Goal: Transaction & Acquisition: Obtain resource

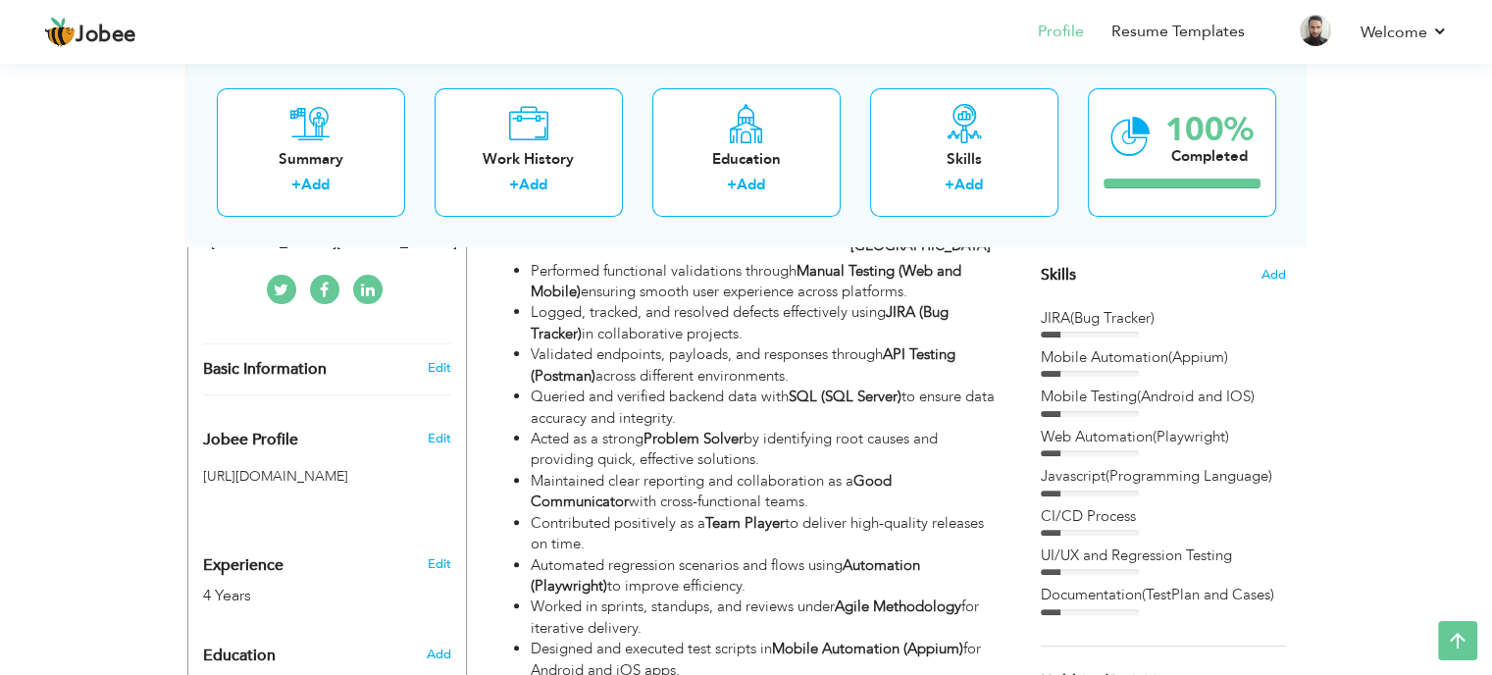
click at [1268, 273] on span "Add" at bounding box center [1273, 275] width 26 height 19
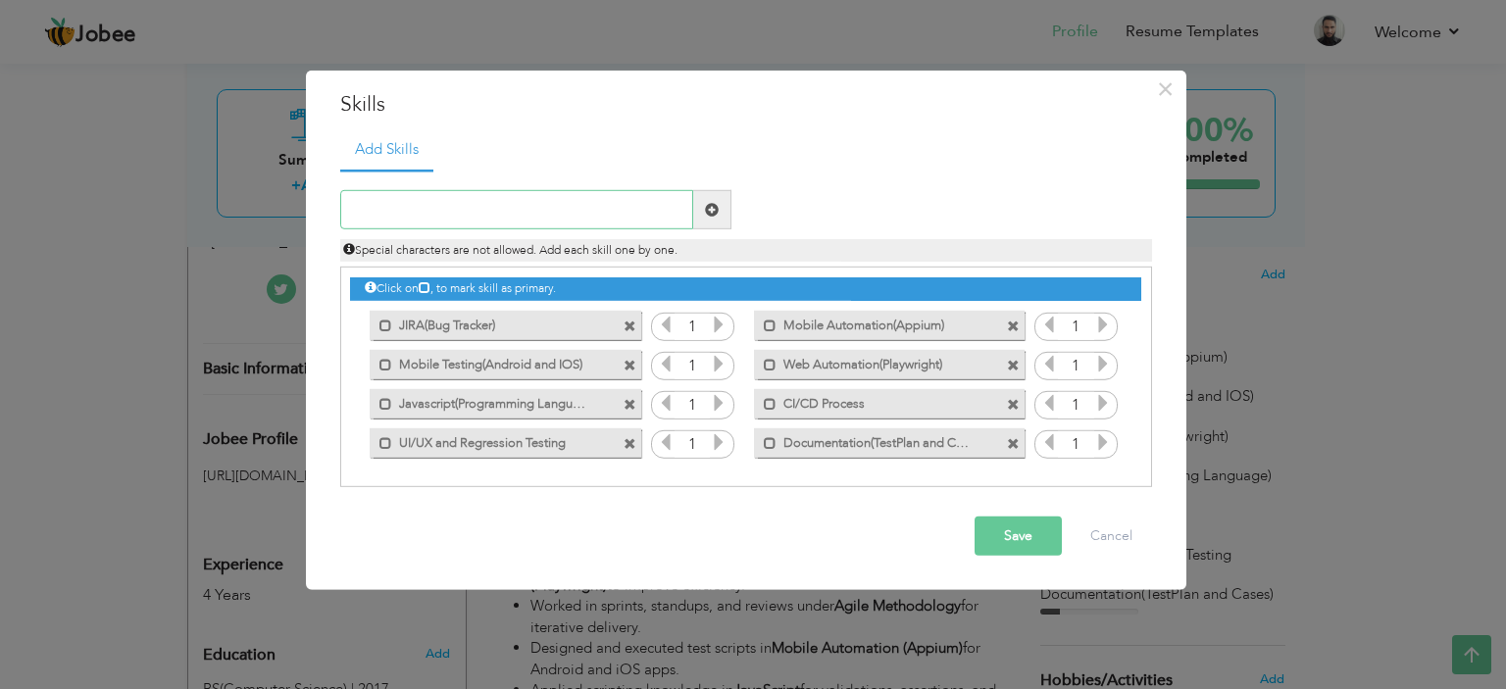
click at [422, 200] on input "text" at bounding box center [516, 209] width 353 height 39
drag, startPoint x: 576, startPoint y: 215, endPoint x: 475, endPoint y: 219, distance: 101.1
click at [475, 219] on input "Problem Solver and Team Player" at bounding box center [516, 209] width 353 height 39
type input "Problem Solver and Team Player"
click at [712, 213] on span at bounding box center [712, 210] width 14 height 14
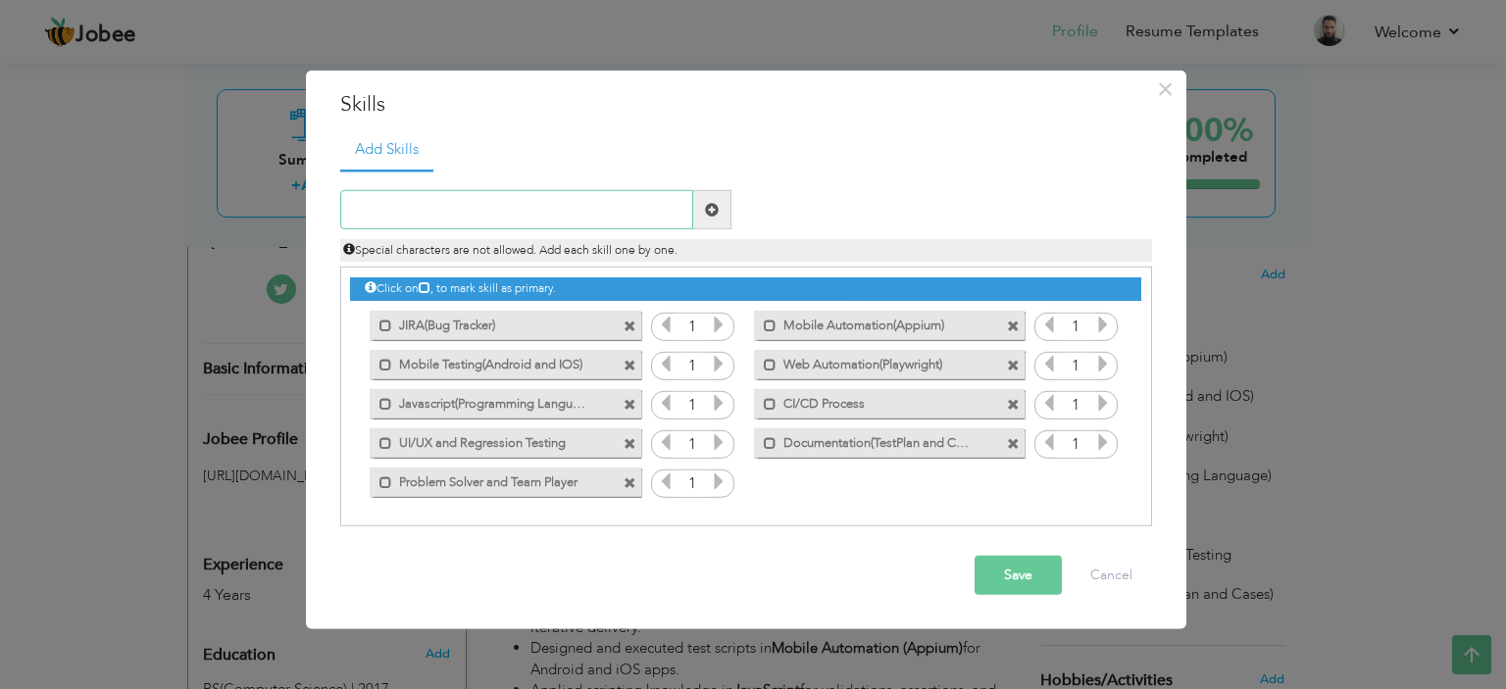
click at [608, 225] on input "text" at bounding box center [516, 209] width 353 height 39
type input "Good Communicator"
click at [714, 205] on span at bounding box center [712, 210] width 14 height 14
click at [1024, 569] on button "Save" at bounding box center [1018, 575] width 87 height 39
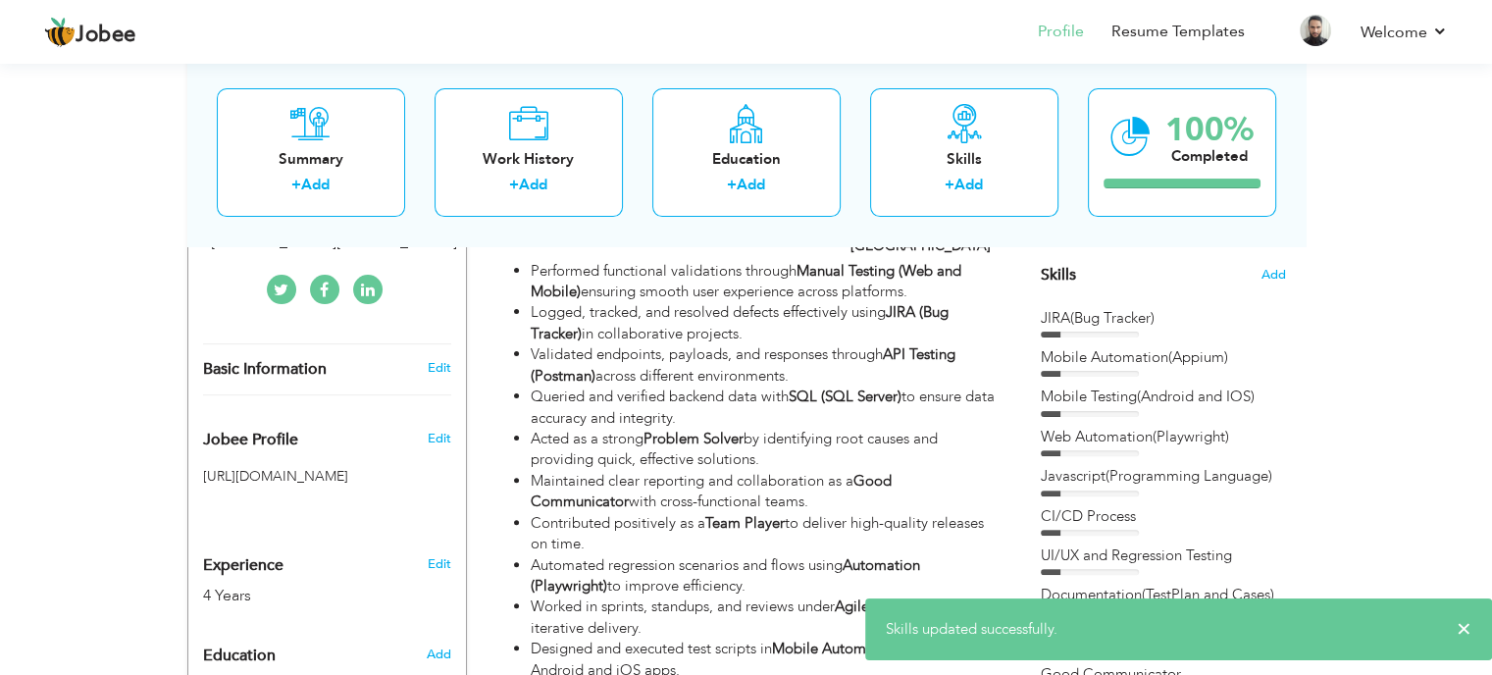
drag, startPoint x: 954, startPoint y: 290, endPoint x: 1397, endPoint y: 385, distance: 452.5
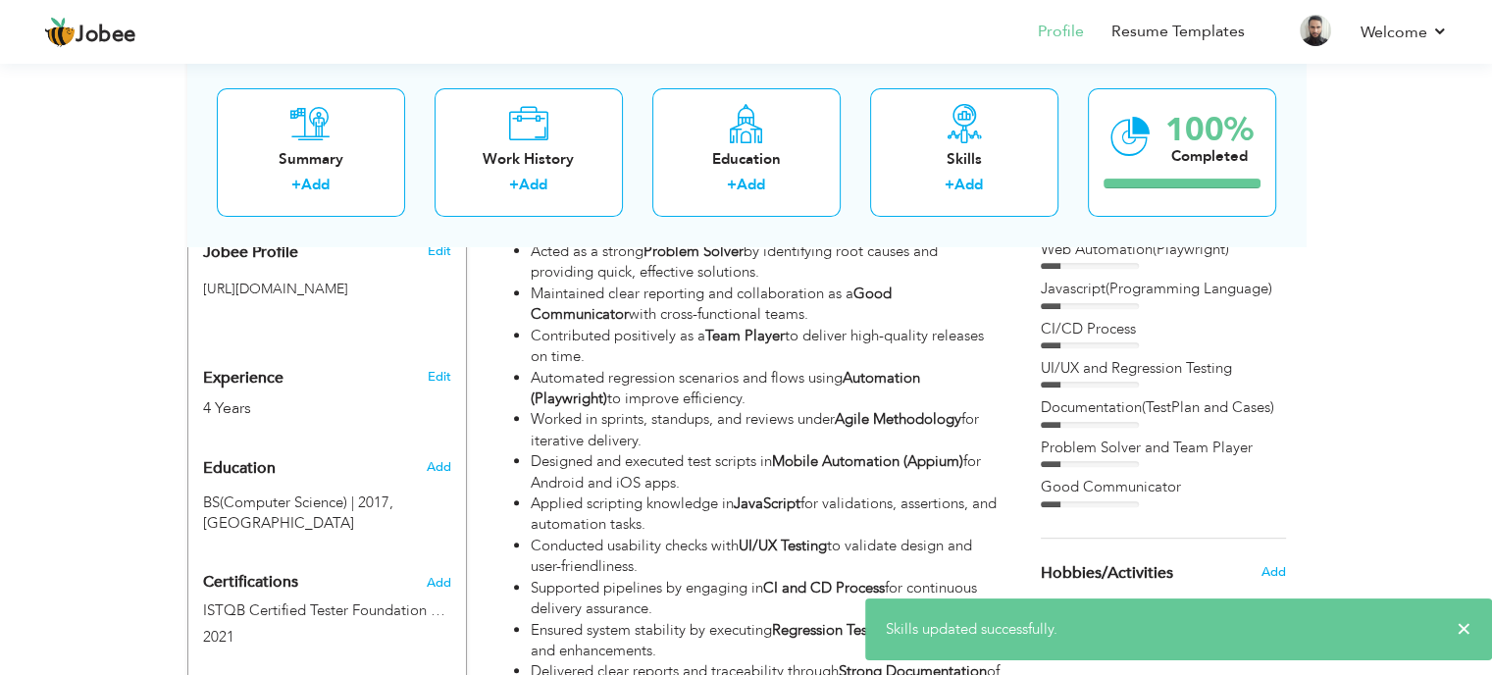
scroll to position [515, 0]
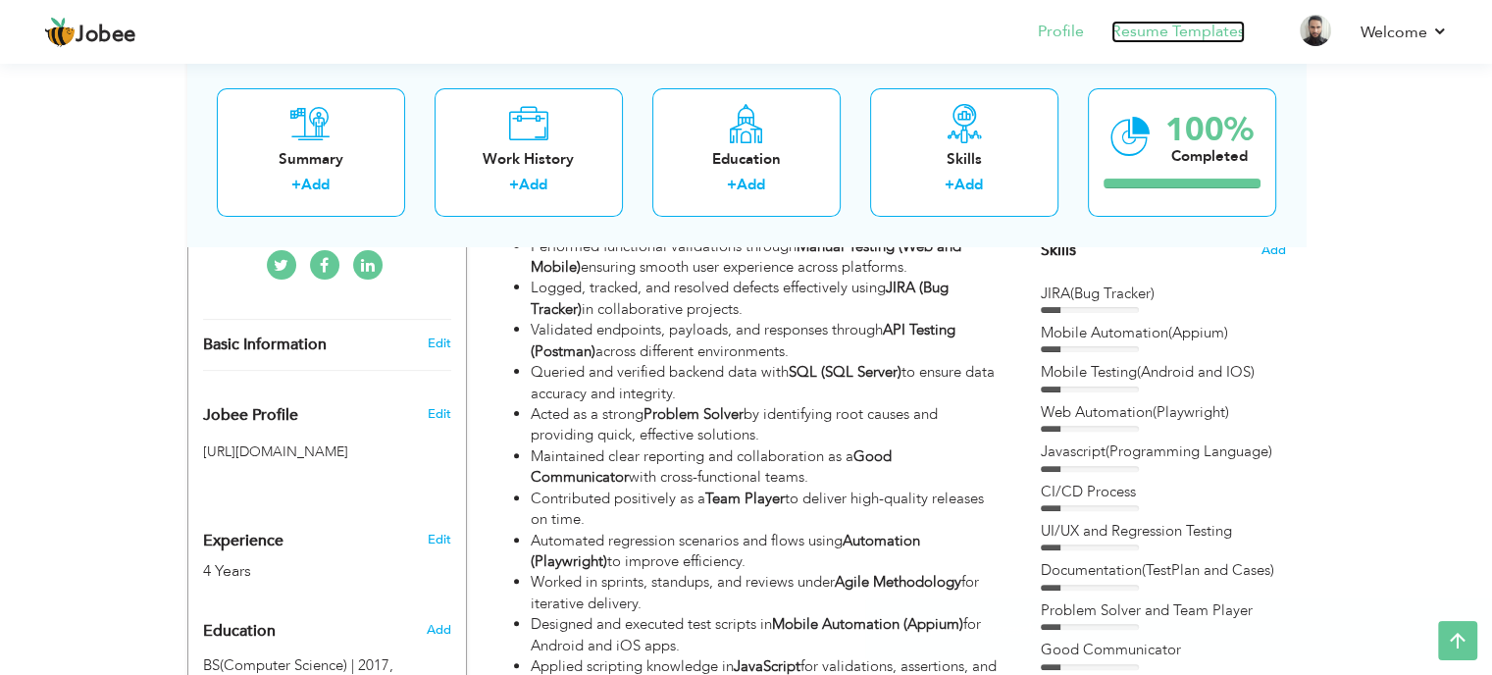
click at [1177, 29] on link "Resume Templates" at bounding box center [1177, 32] width 133 height 23
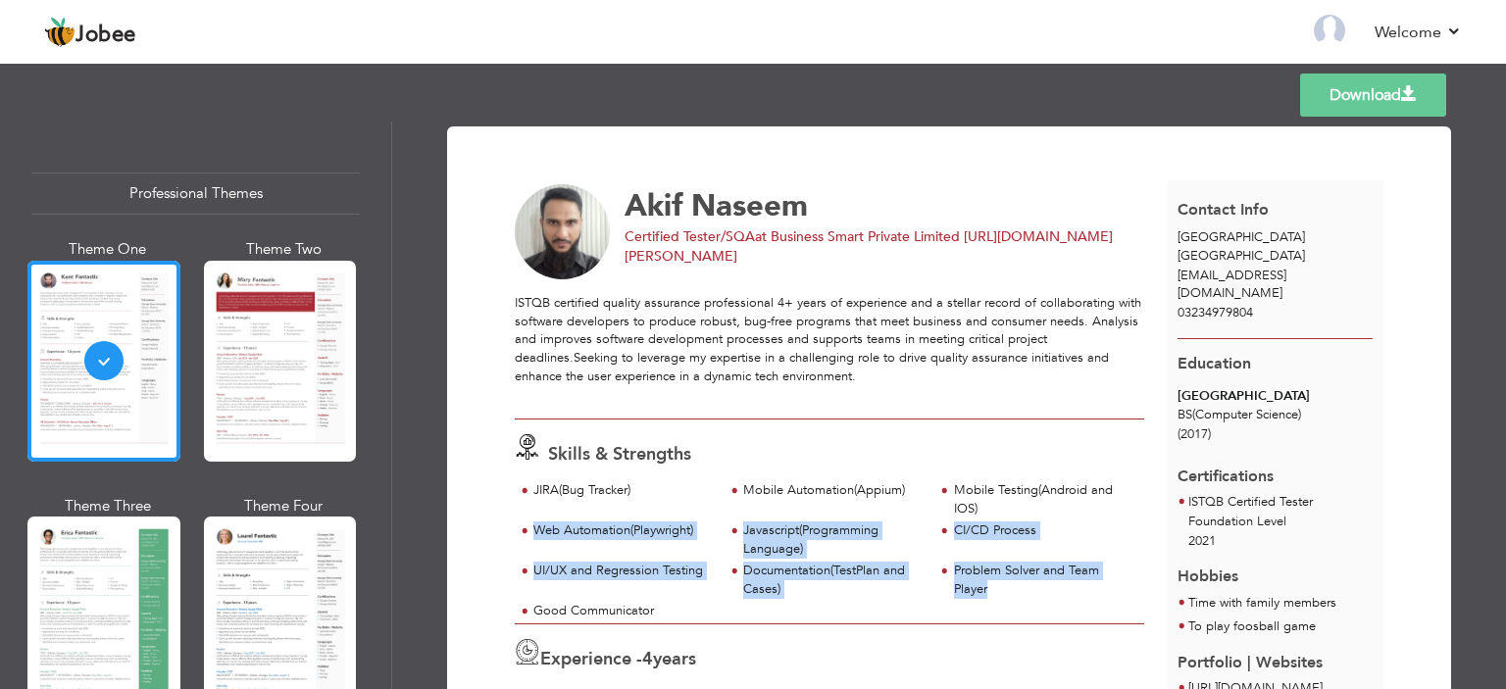
drag, startPoint x: 852, startPoint y: 601, endPoint x: 506, endPoint y: 513, distance: 357.3
click at [506, 513] on div "JIRA(Bug Tracker) Mobile Automation(Appium) Mobile Testing(Android and IOS) Web…" at bounding box center [830, 553] width 652 height 142
click at [722, 601] on div "JIRA(Bug Tracker) Mobile Automation(Appium) Mobile Testing(Android and IOS) CI/…" at bounding box center [830, 553] width 630 height 142
drag, startPoint x: 1087, startPoint y: 619, endPoint x: 558, endPoint y: 491, distance: 543.8
click at [558, 491] on div "JIRA(Bug Tracker) Mobile Automation(Appium) Mobile Testing(Android and IOS) CI/…" at bounding box center [830, 553] width 630 height 142
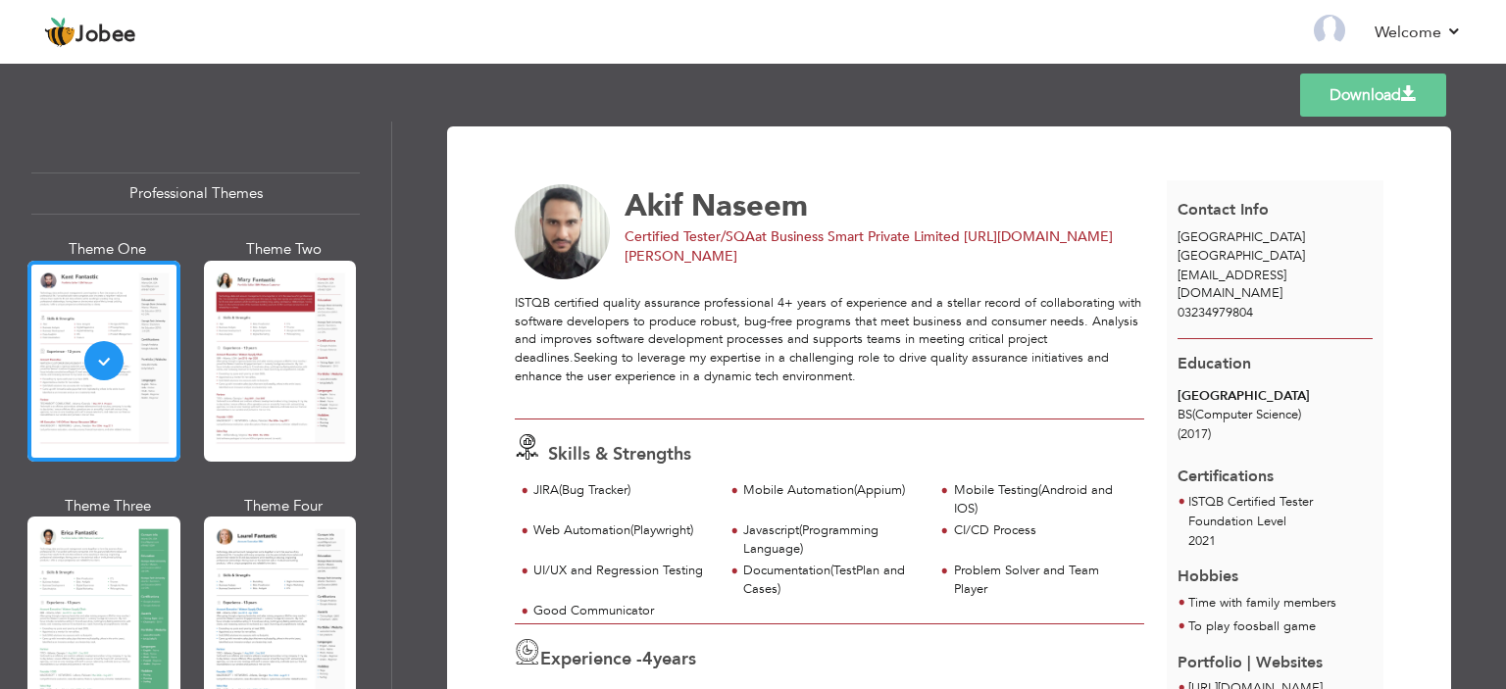
drag, startPoint x: 585, startPoint y: 622, endPoint x: 534, endPoint y: 611, distance: 52.1
click at [581, 621] on div "Skills & Strengths JIRA(Bug Tracker) Mobile Automation(Appium) Mobile Testing(A…" at bounding box center [830, 522] width 652 height 205
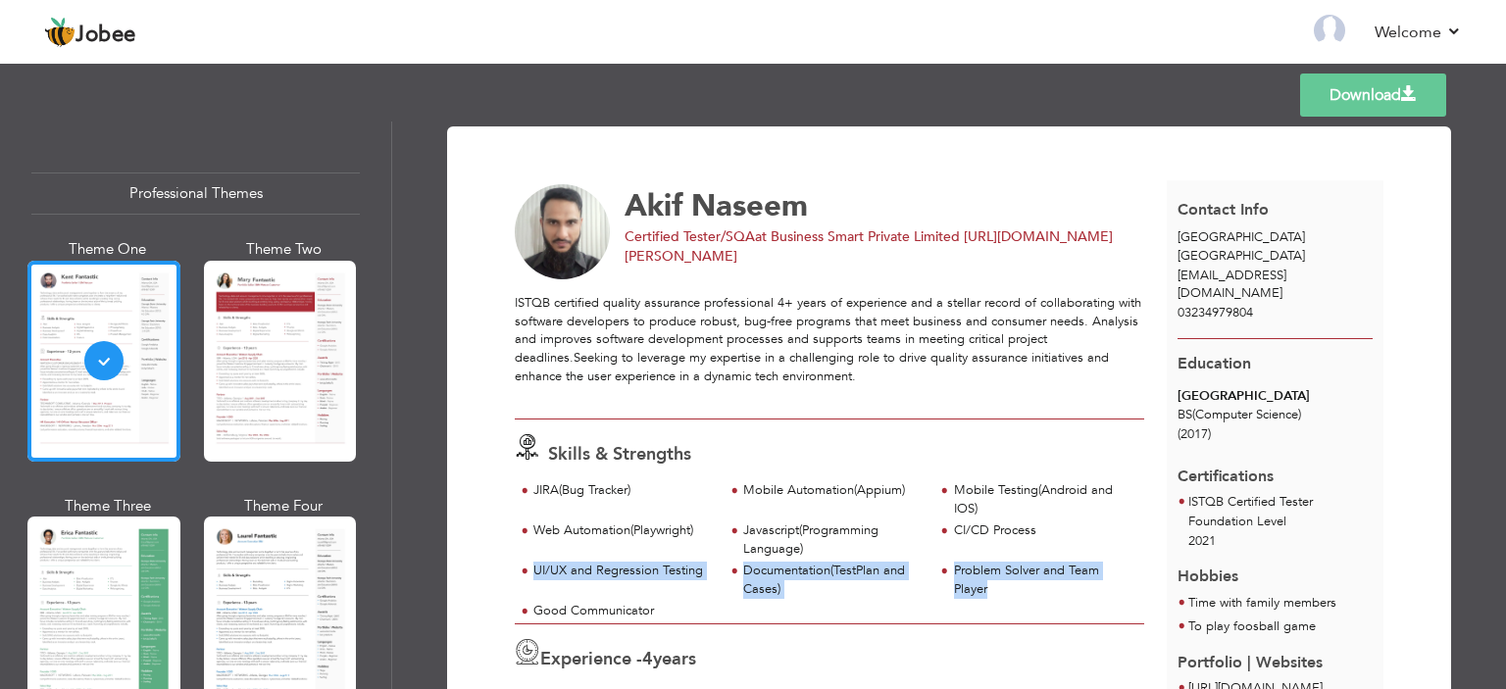
drag, startPoint x: 526, startPoint y: 606, endPoint x: 629, endPoint y: 576, distance: 107.4
click at [624, 554] on div "JIRA(Bug Tracker) Mobile Automation(Appium) Mobile Testing(Android and IOS) CI/…" at bounding box center [830, 553] width 630 height 142
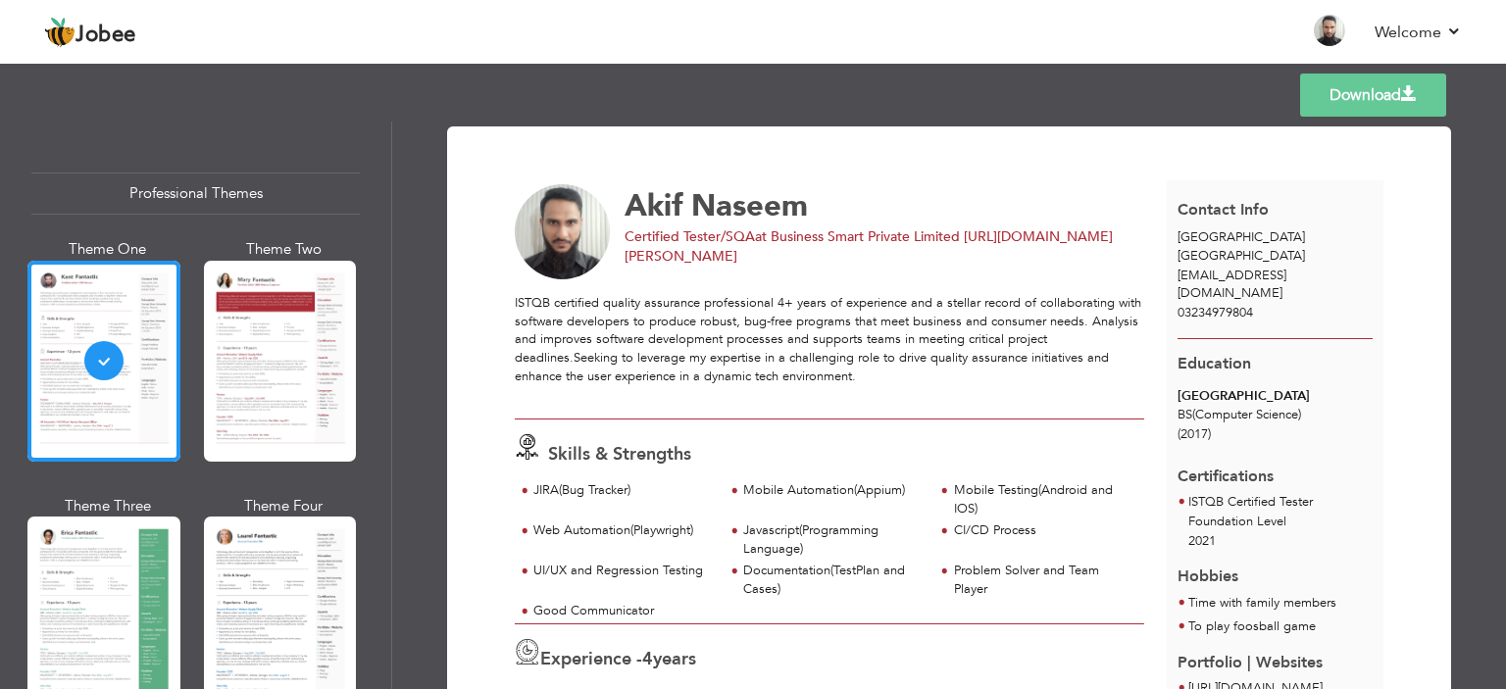
click at [545, 497] on div "JIRA(Bug Tracker)" at bounding box center [623, 491] width 179 height 19
click at [357, 689] on html "Jobee Back to Profile Resume Templates Resume Templates Cover Letters About My …" at bounding box center [753, 344] width 1506 height 689
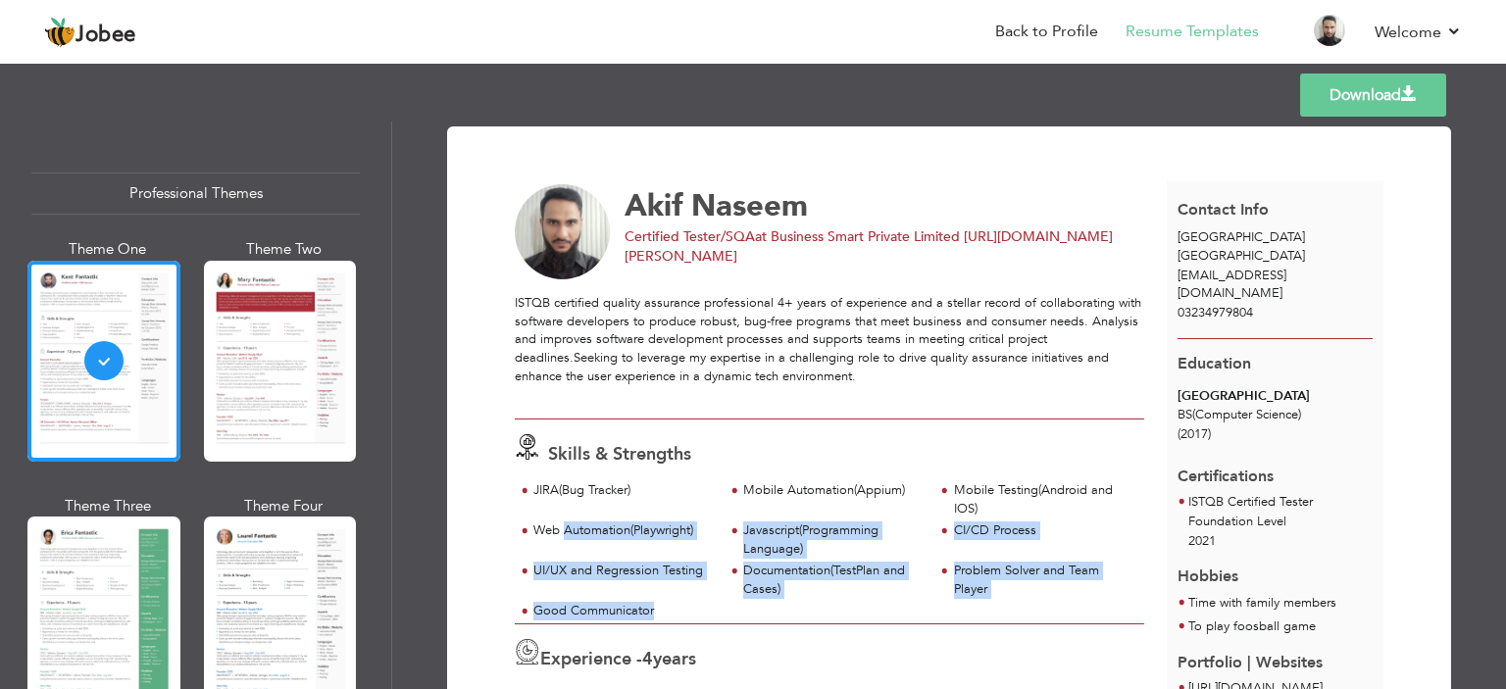
drag, startPoint x: 715, startPoint y: 607, endPoint x: 563, endPoint y: 526, distance: 172.4
click at [563, 526] on div "JIRA(Bug Tracker) Mobile Automation(Appium) Mobile Testing(Android and IOS) CI/…" at bounding box center [830, 553] width 630 height 142
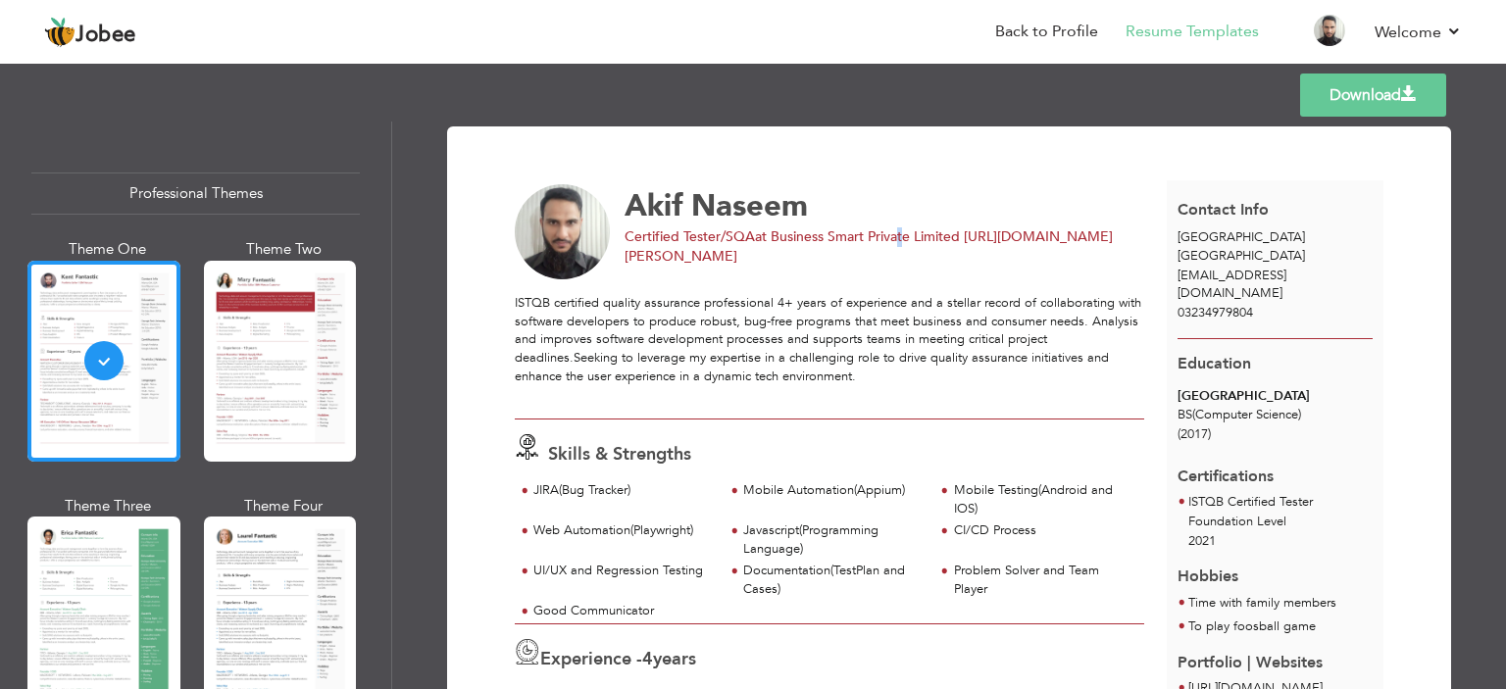
drag, startPoint x: 707, startPoint y: 571, endPoint x: 897, endPoint y: 236, distance: 384.8
click at [897, 236] on span "at Business Smart Private Limited https://www.linkedin.com/in/akif-naseem-333a1…" at bounding box center [869, 247] width 488 height 38
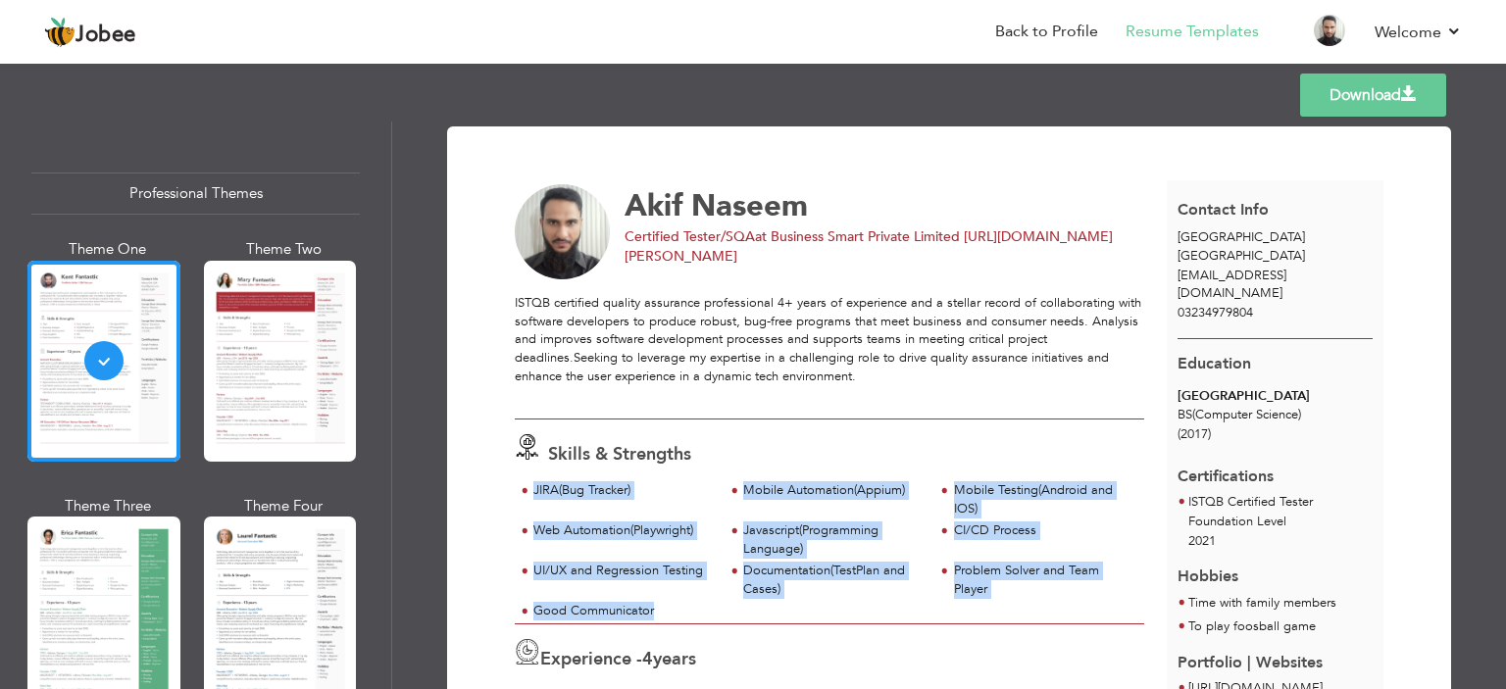
drag, startPoint x: 685, startPoint y: 612, endPoint x: 528, endPoint y: 493, distance: 196.7
click at [528, 493] on div "JIRA(Bug Tracker) Mobile Automation(Appium) Mobile Testing(Android and IOS) CI/…" at bounding box center [830, 553] width 630 height 142
copy div "JIRA(Bug Tracker) Mobile Automation(Appium) Mobile Testing(Android and IOS) Web…"
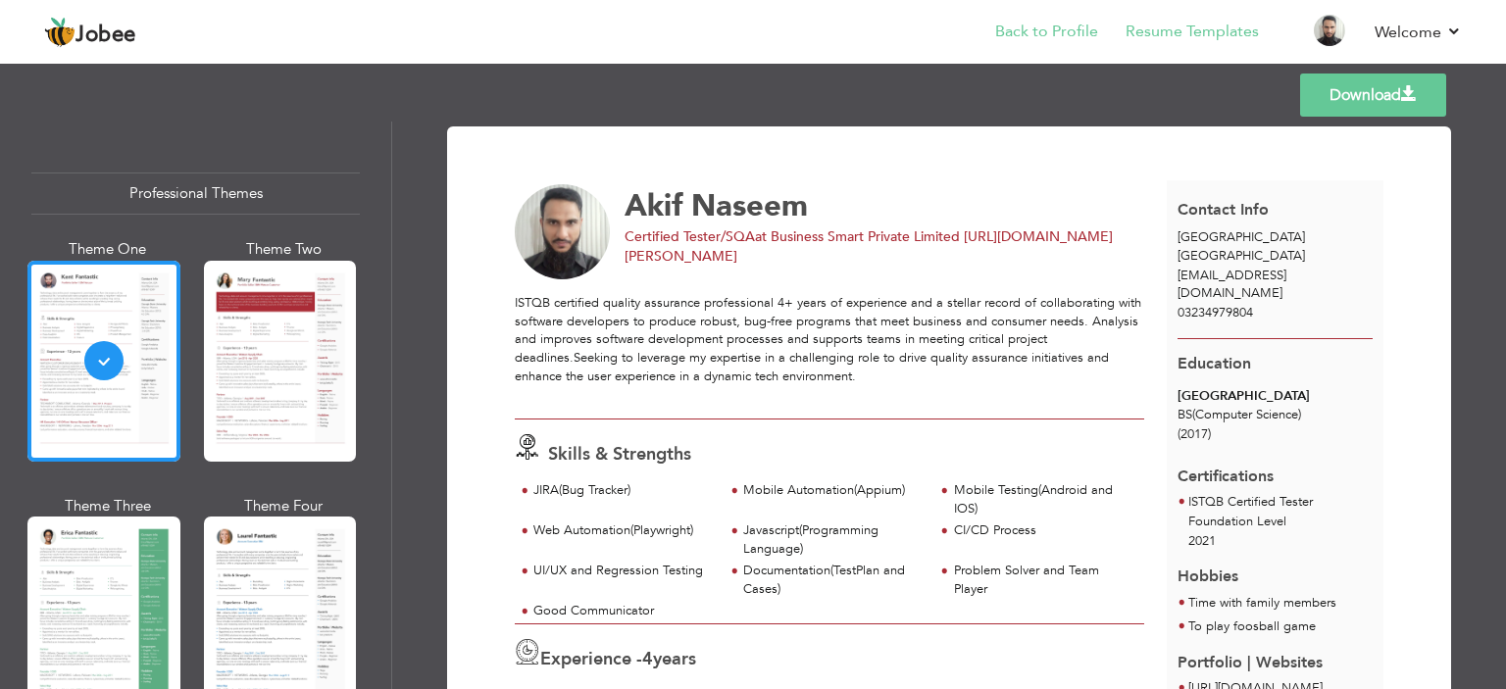
click at [1074, 17] on li "Back to Profile" at bounding box center [1033, 33] width 130 height 53
click at [1050, 34] on link "Back to Profile" at bounding box center [1047, 32] width 103 height 23
click at [27, 0] on html "Jobee Back to Profile Resume Templates Resume Templates Cover Letters About My …" at bounding box center [753, 344] width 1506 height 689
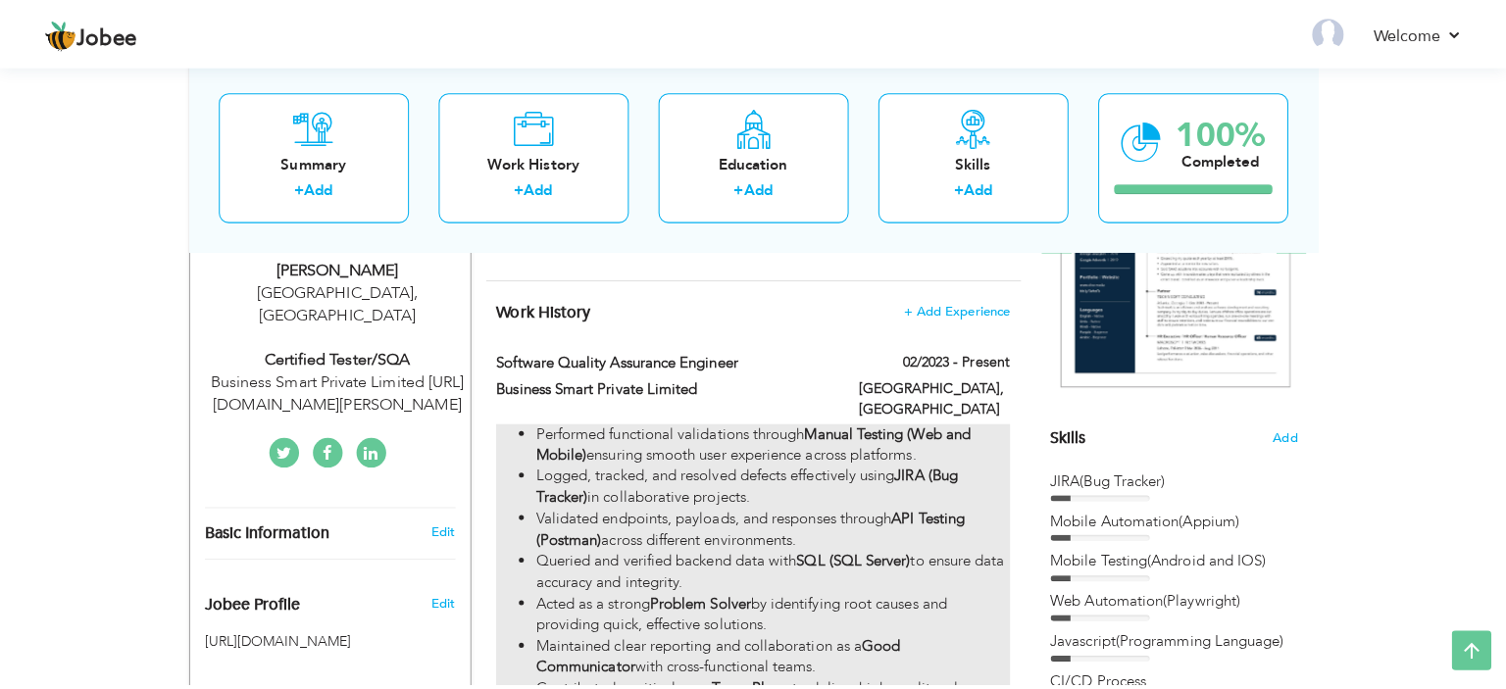
scroll to position [319, 0]
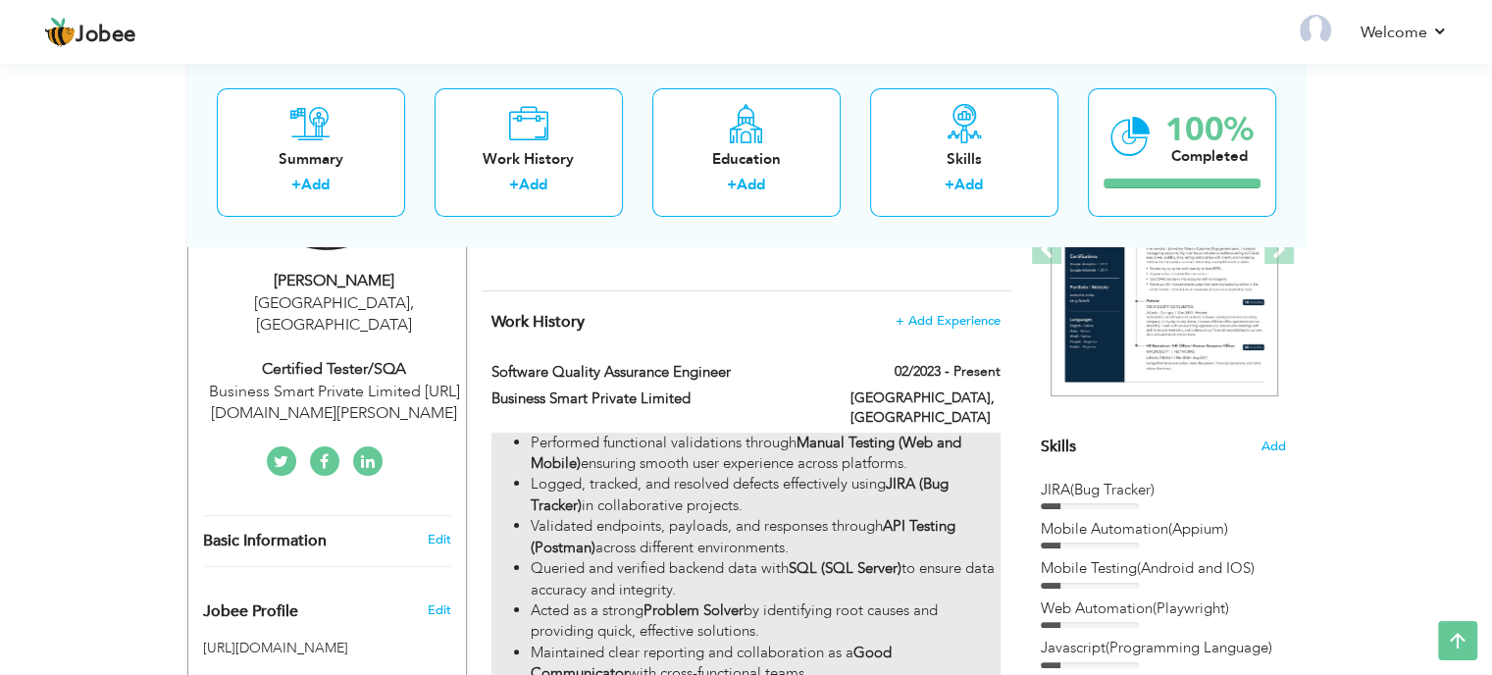
click at [889, 474] on li "Logged, tracked, and resolved defects effectively using JIRA (Bug Tracker) in c…" at bounding box center [765, 495] width 469 height 42
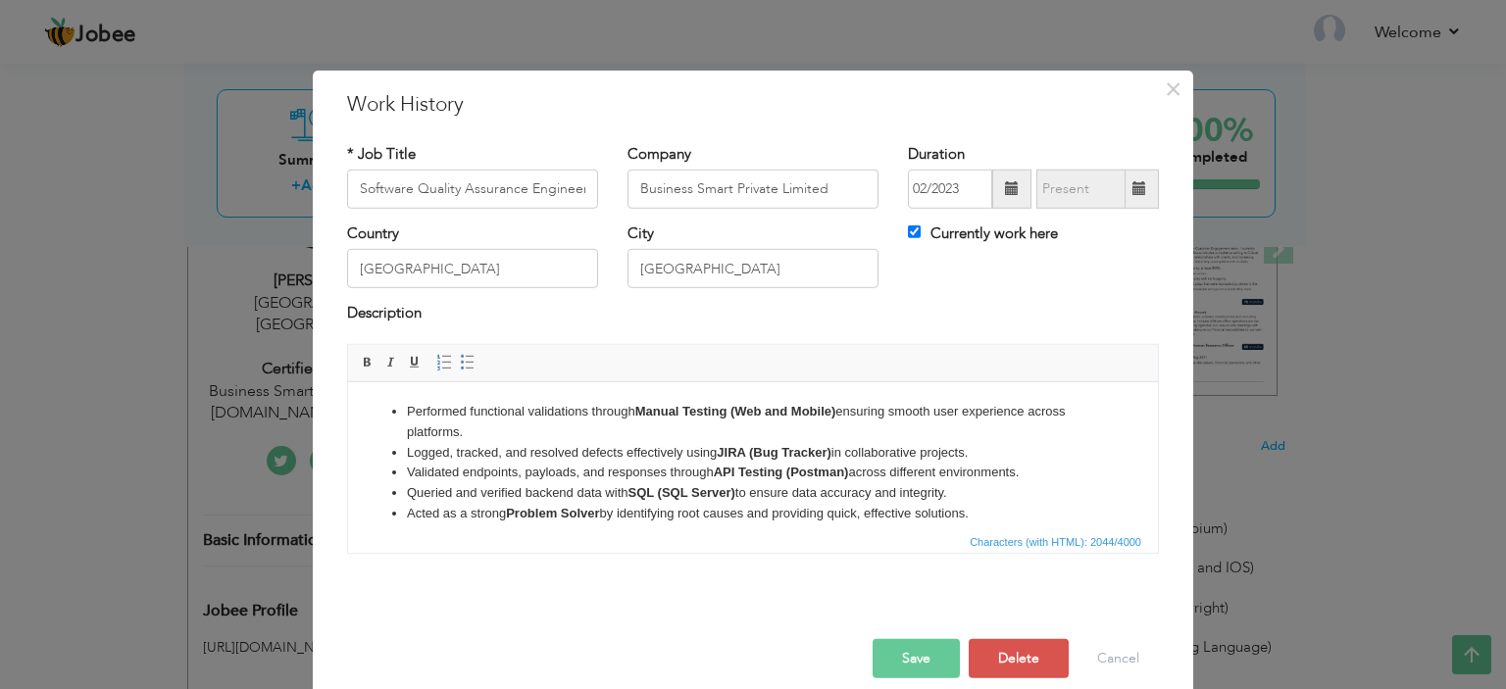
click at [898, 527] on li "Maintained clear reporting and collaboration as a Good Communicator with cross-…" at bounding box center [753, 534] width 692 height 21
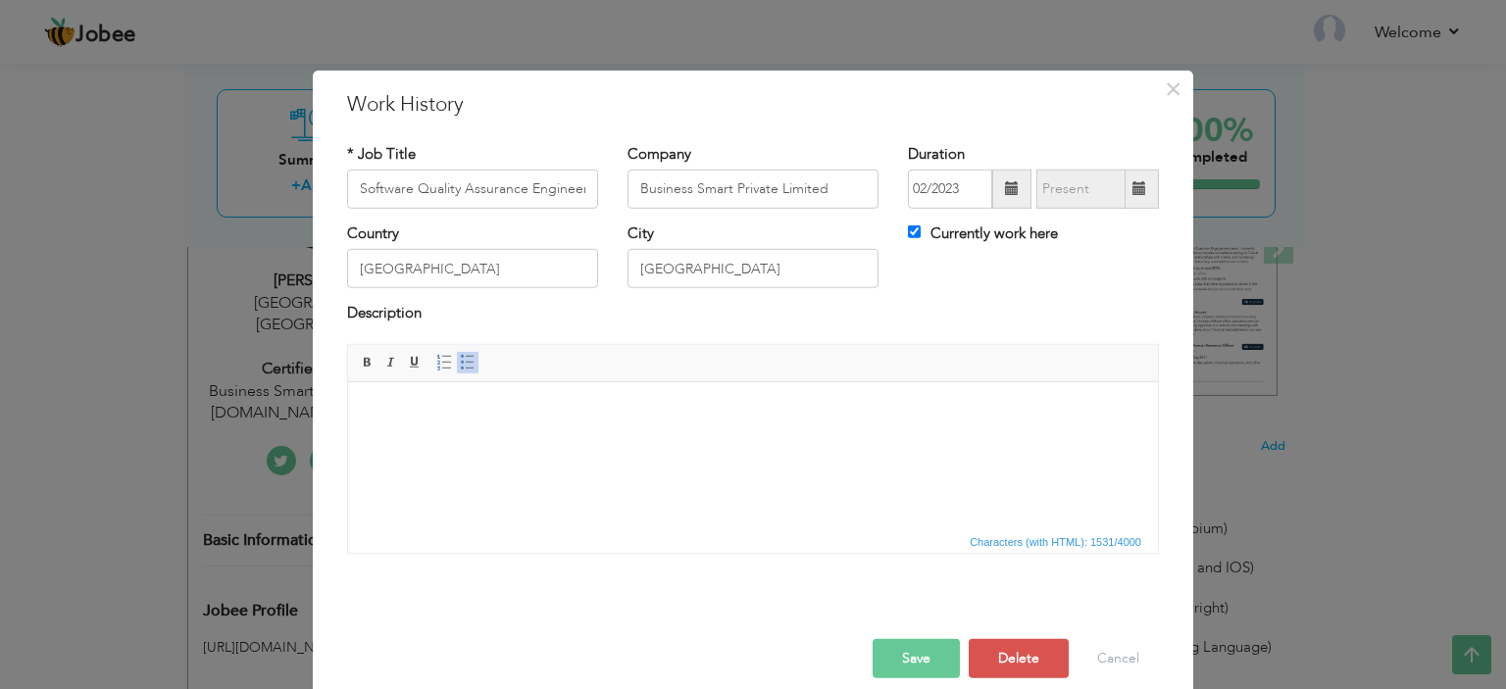
scroll to position [371, 0]
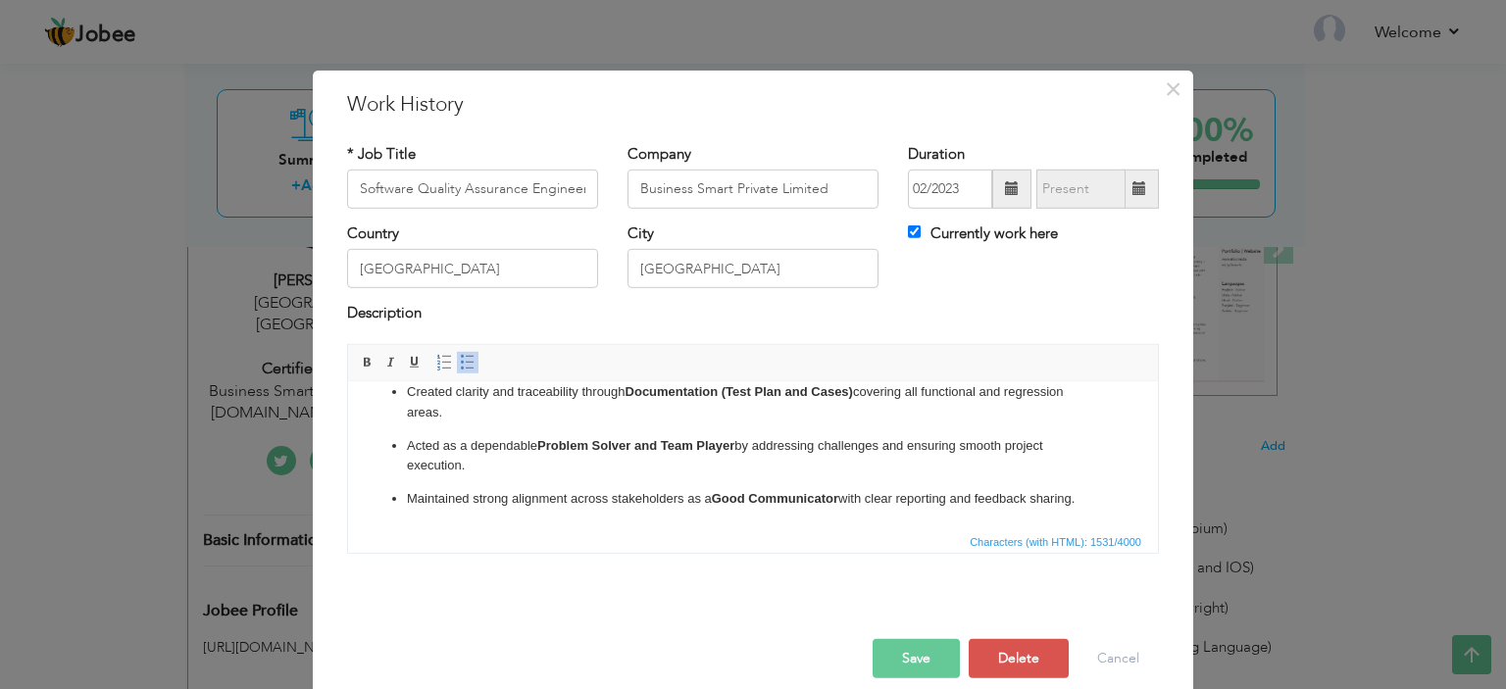
click at [463, 415] on p "Created clarity and traceability through Documentation (Test Plan and Cases) co…" at bounding box center [753, 402] width 692 height 41
click at [460, 366] on span at bounding box center [468, 363] width 16 height 16
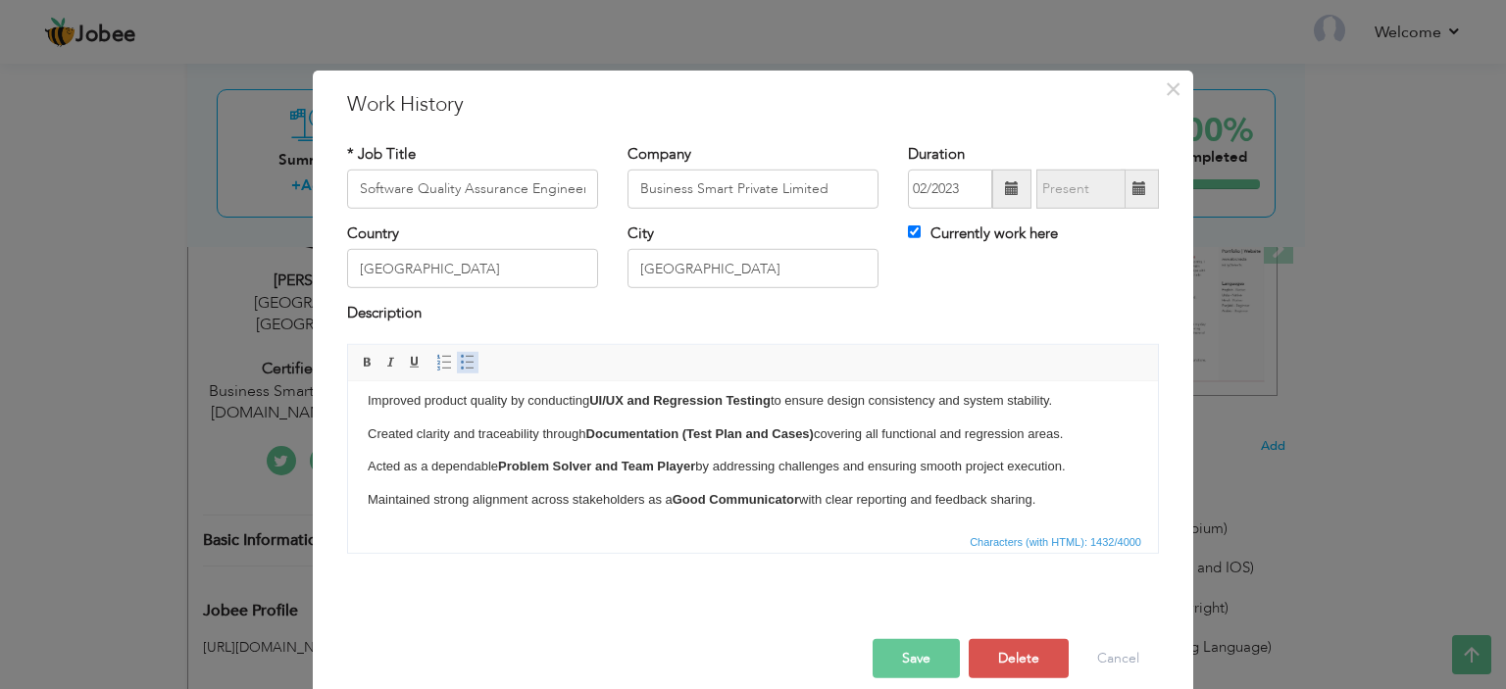
click at [457, 363] on link "Insert/Remove Bulleted List" at bounding box center [468, 363] width 22 height 22
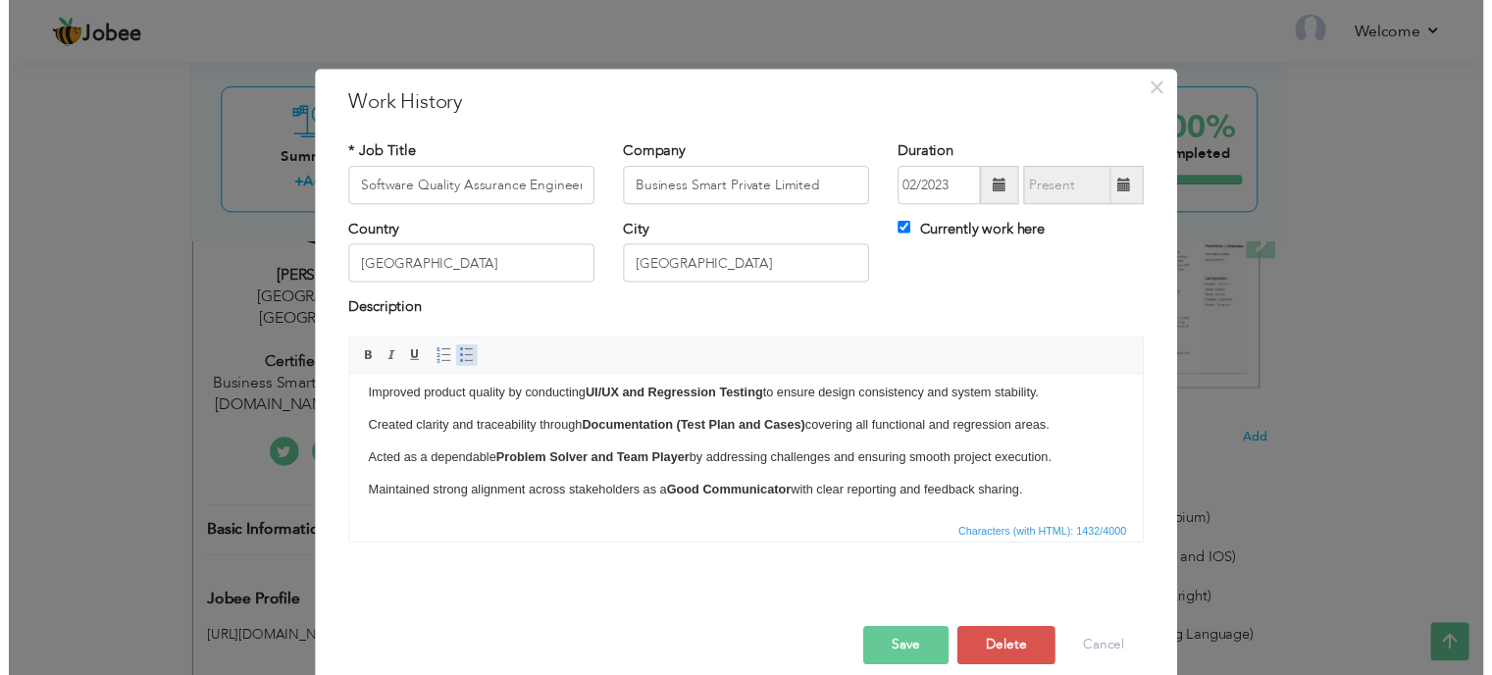
scroll to position [259, 0]
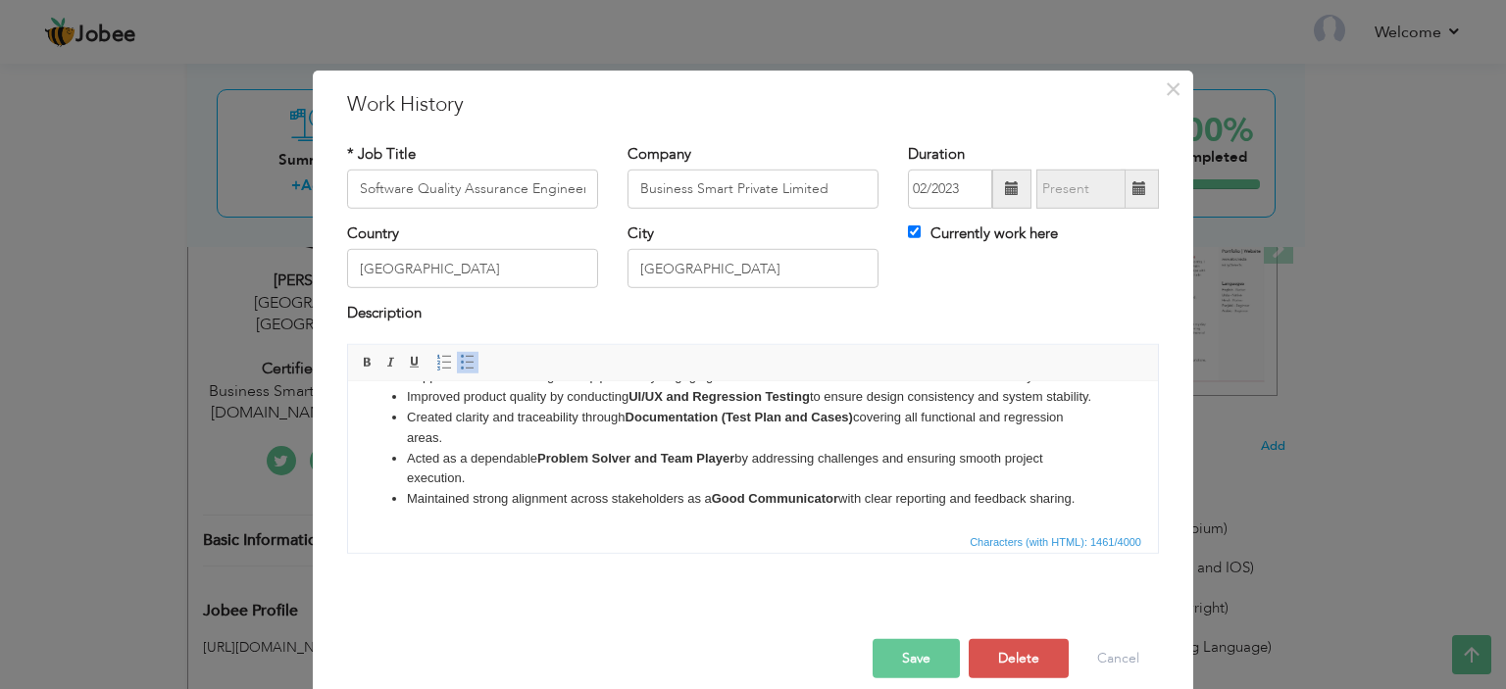
click at [908, 666] on button "Save" at bounding box center [916, 658] width 87 height 39
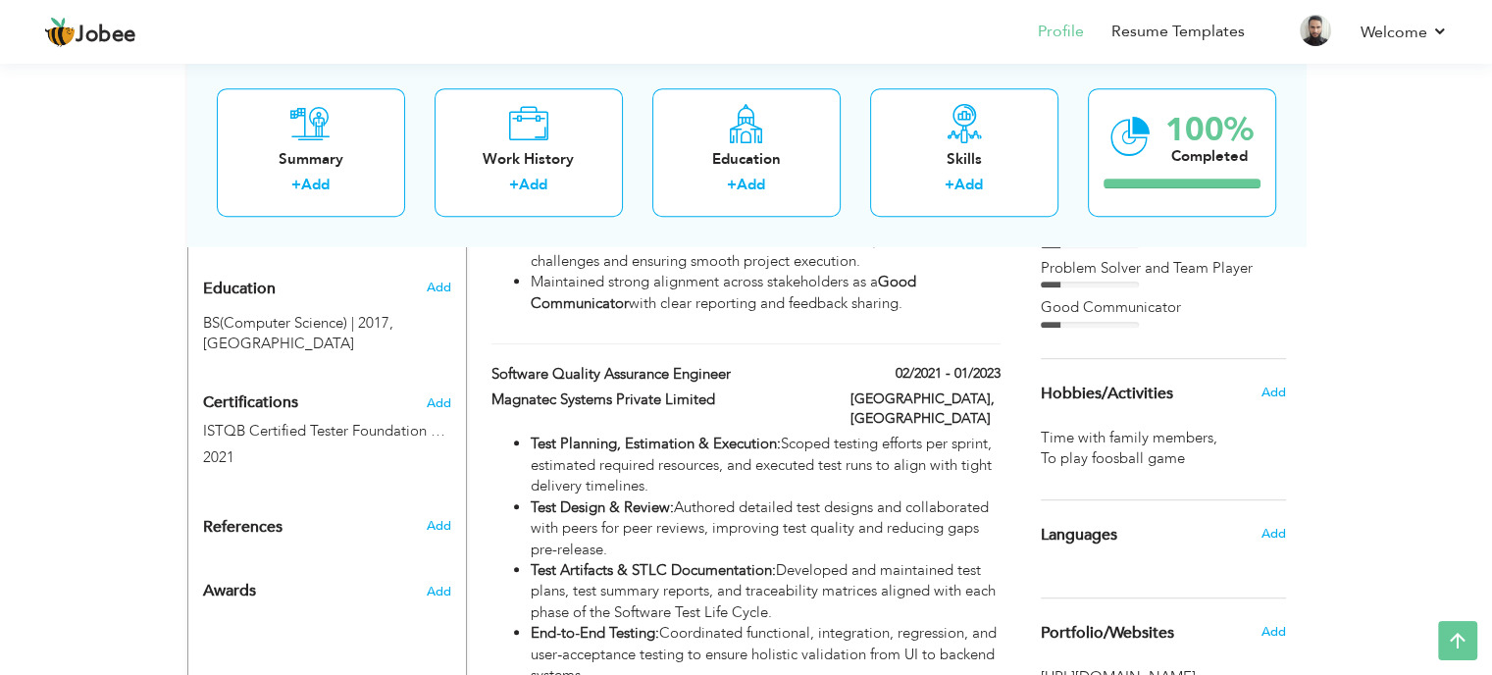
scroll to position [0, 0]
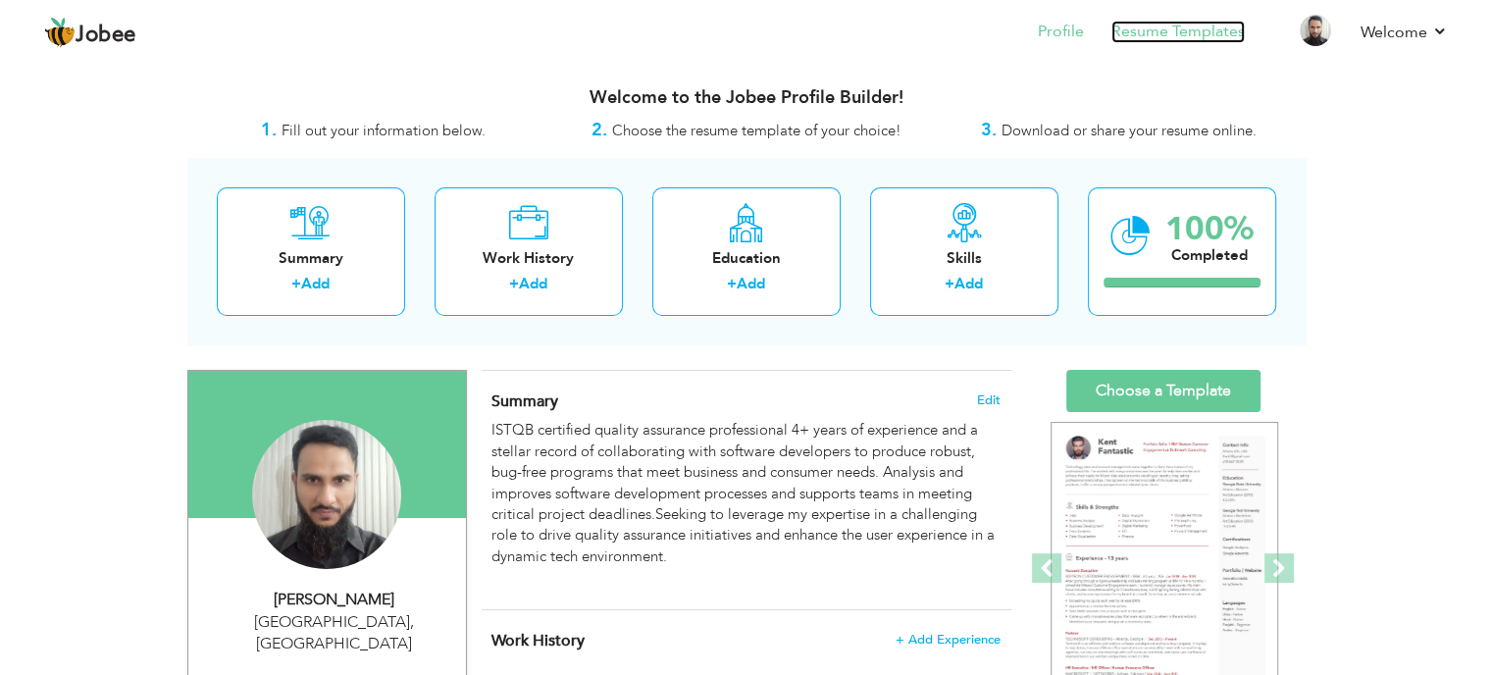
click at [1173, 27] on link "Resume Templates" at bounding box center [1177, 32] width 133 height 23
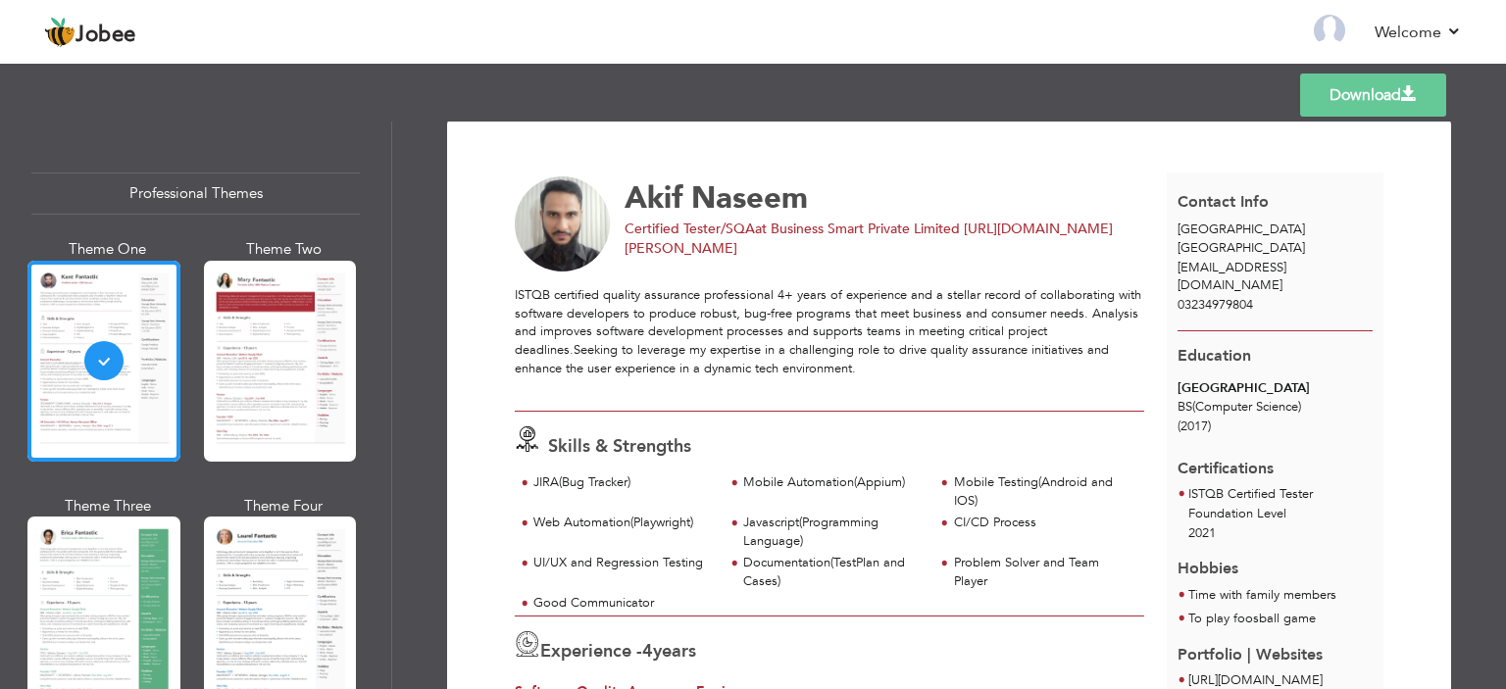
scroll to position [3, 0]
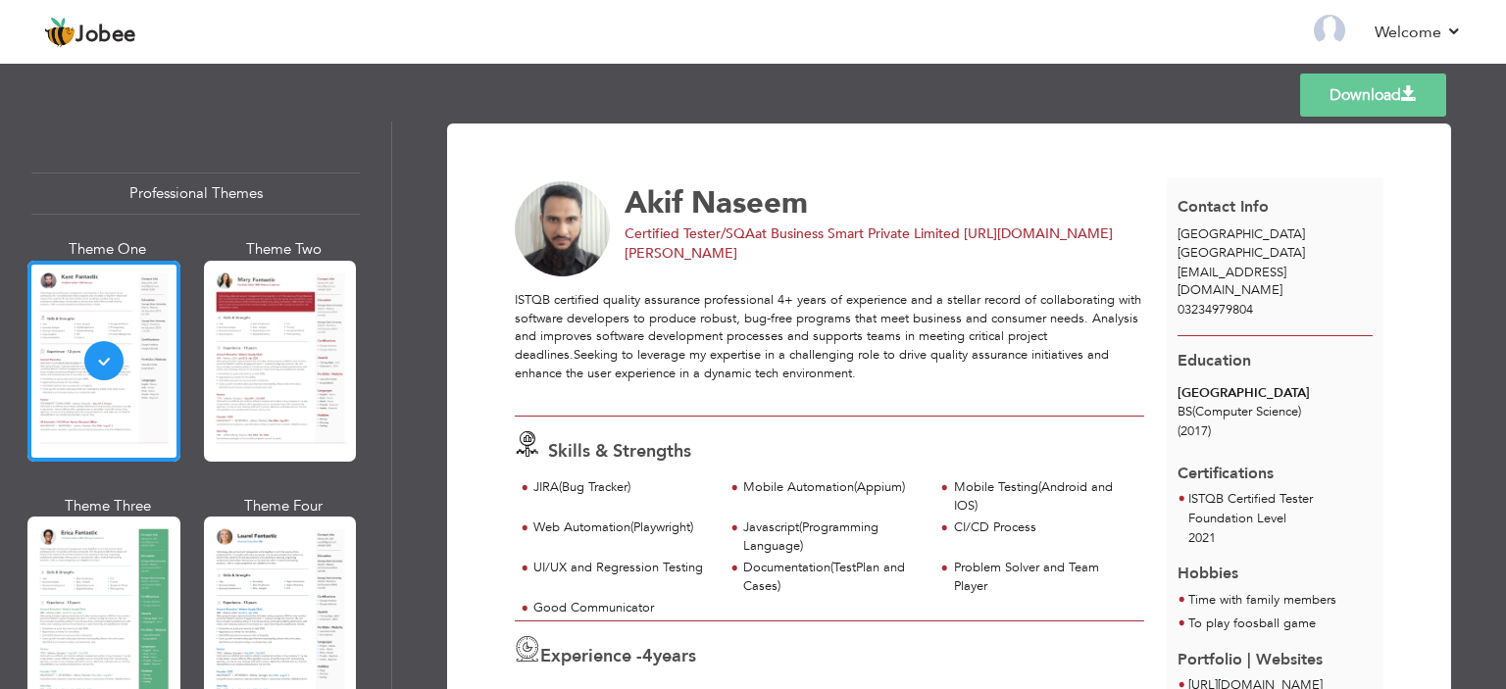
click at [1410, 92] on span at bounding box center [1410, 94] width 16 height 16
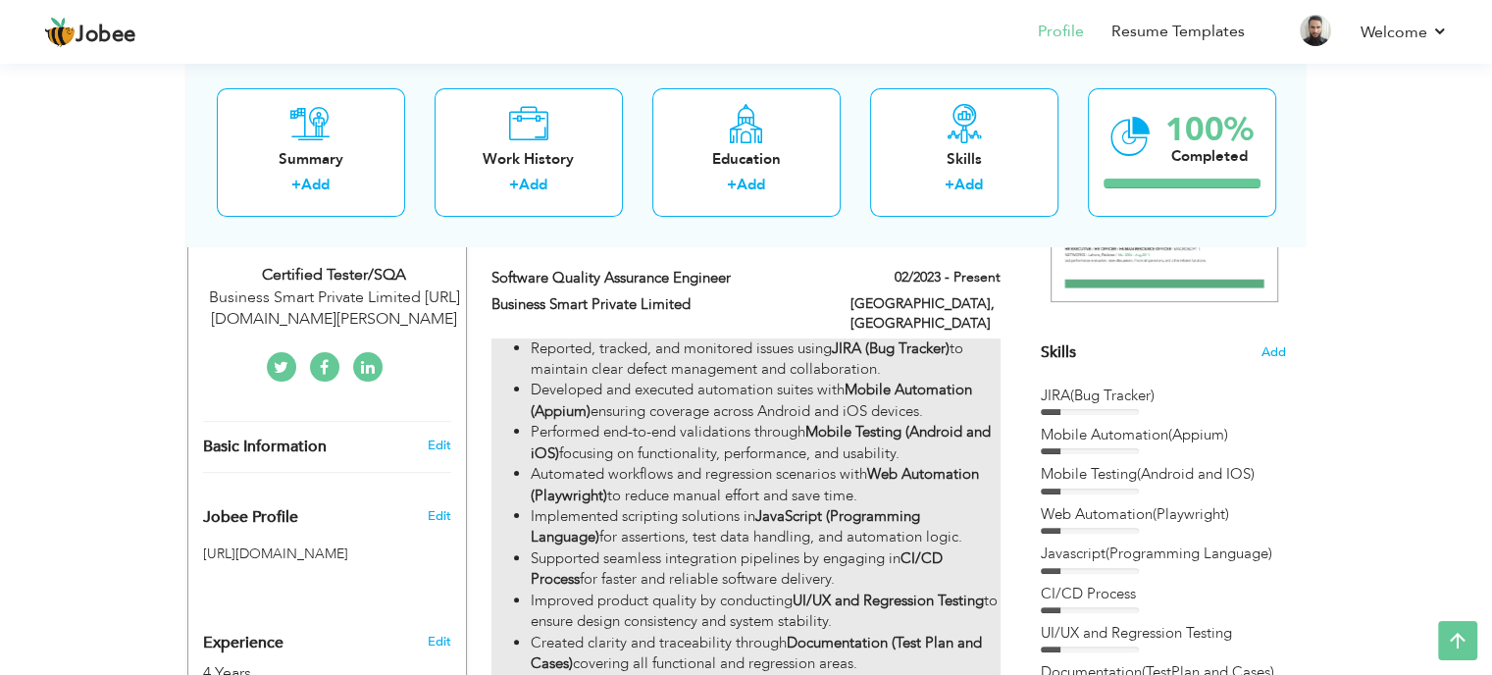
scroll to position [490, 0]
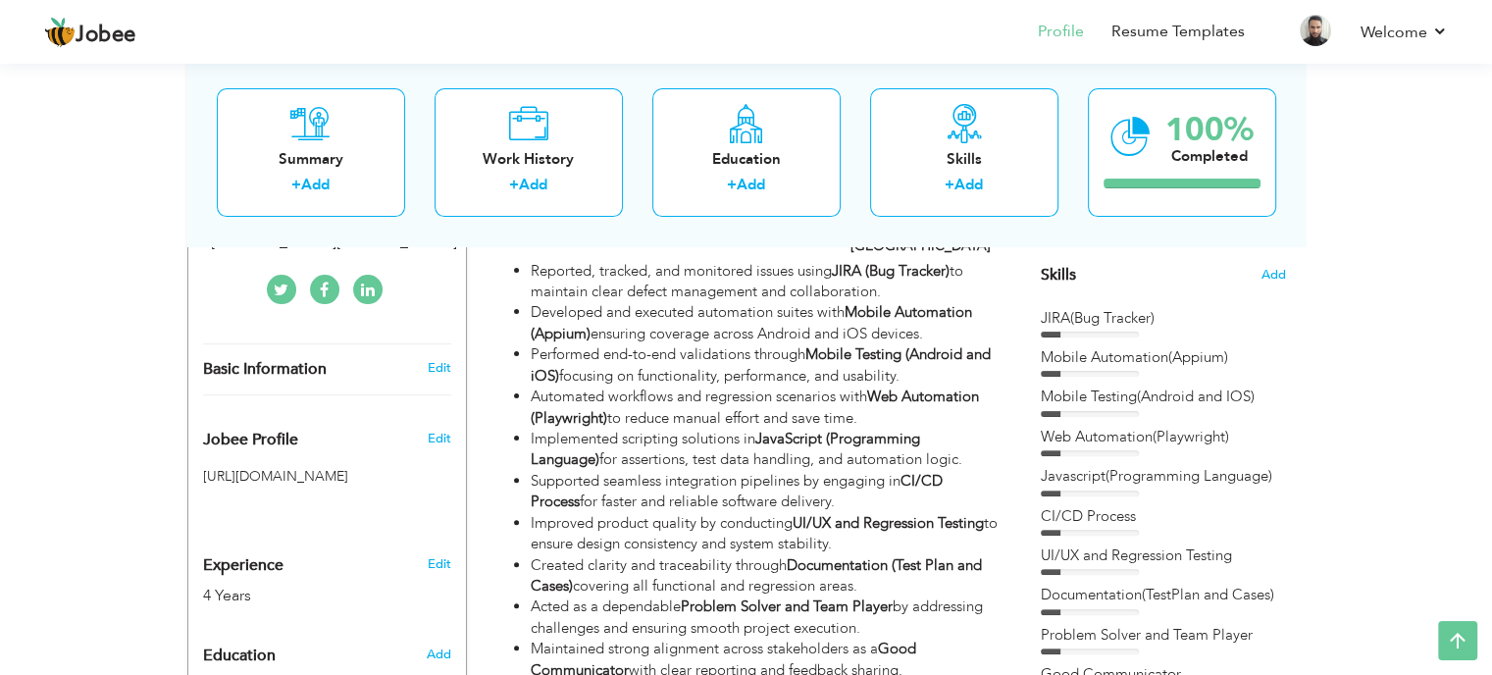
click at [1279, 263] on div "Skills Add" at bounding box center [1163, 82] width 245 height 407
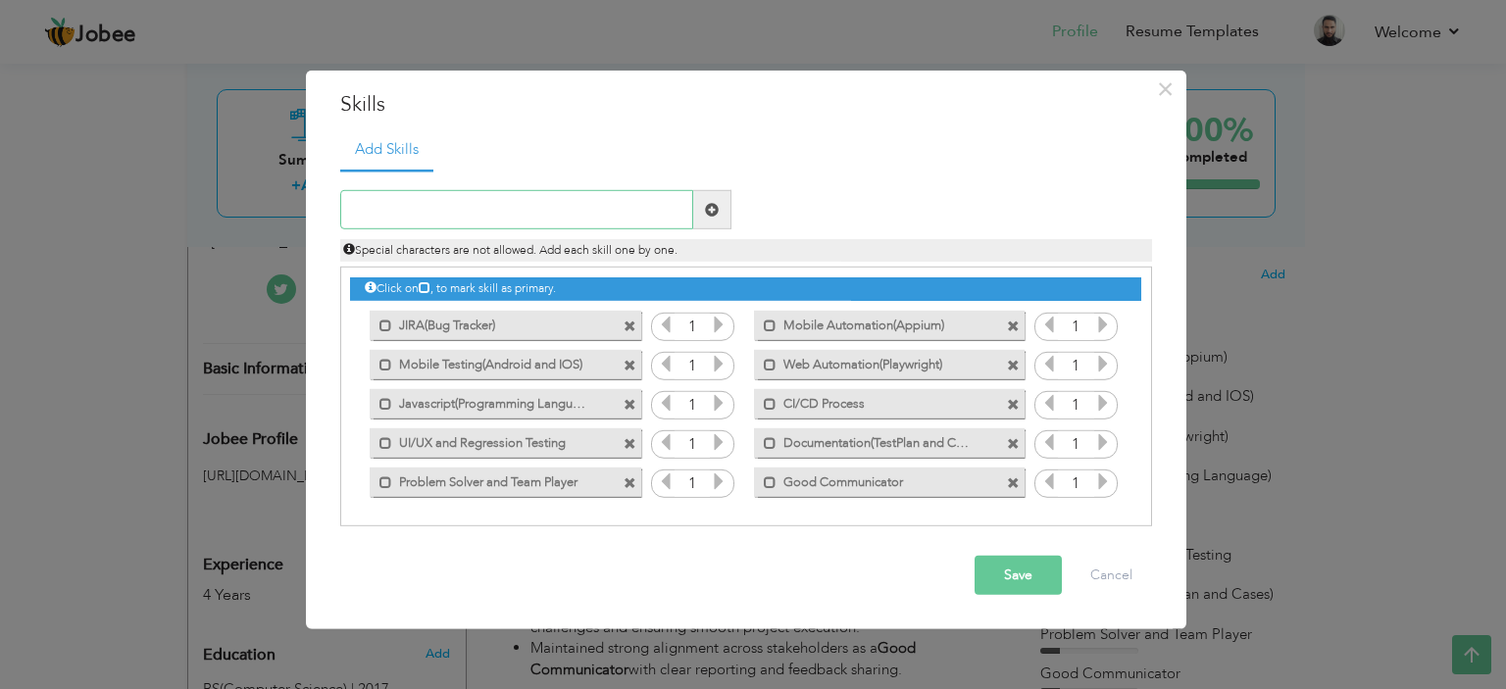
click at [539, 215] on input "text" at bounding box center [516, 209] width 353 height 39
click at [1013, 326] on span at bounding box center [1013, 326] width 13 height 13
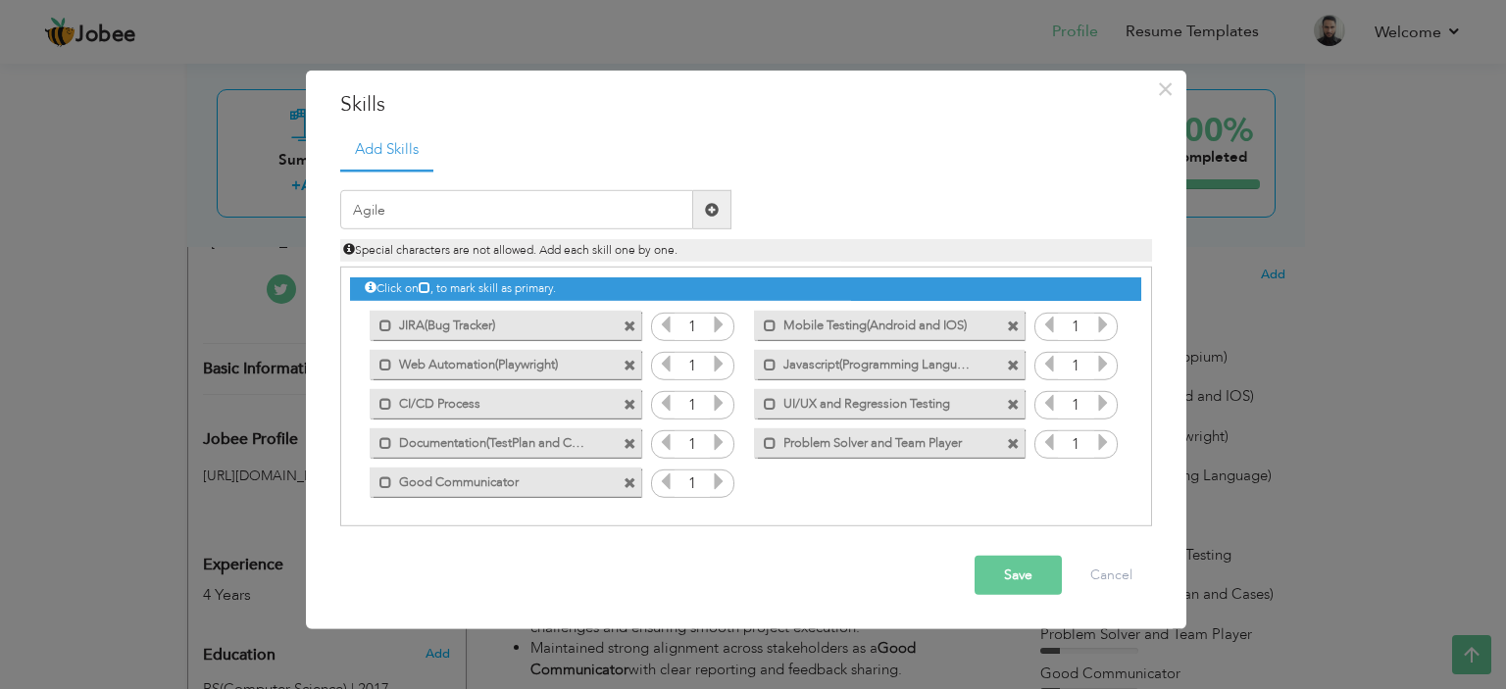
click at [629, 406] on span at bounding box center [630, 404] width 13 height 13
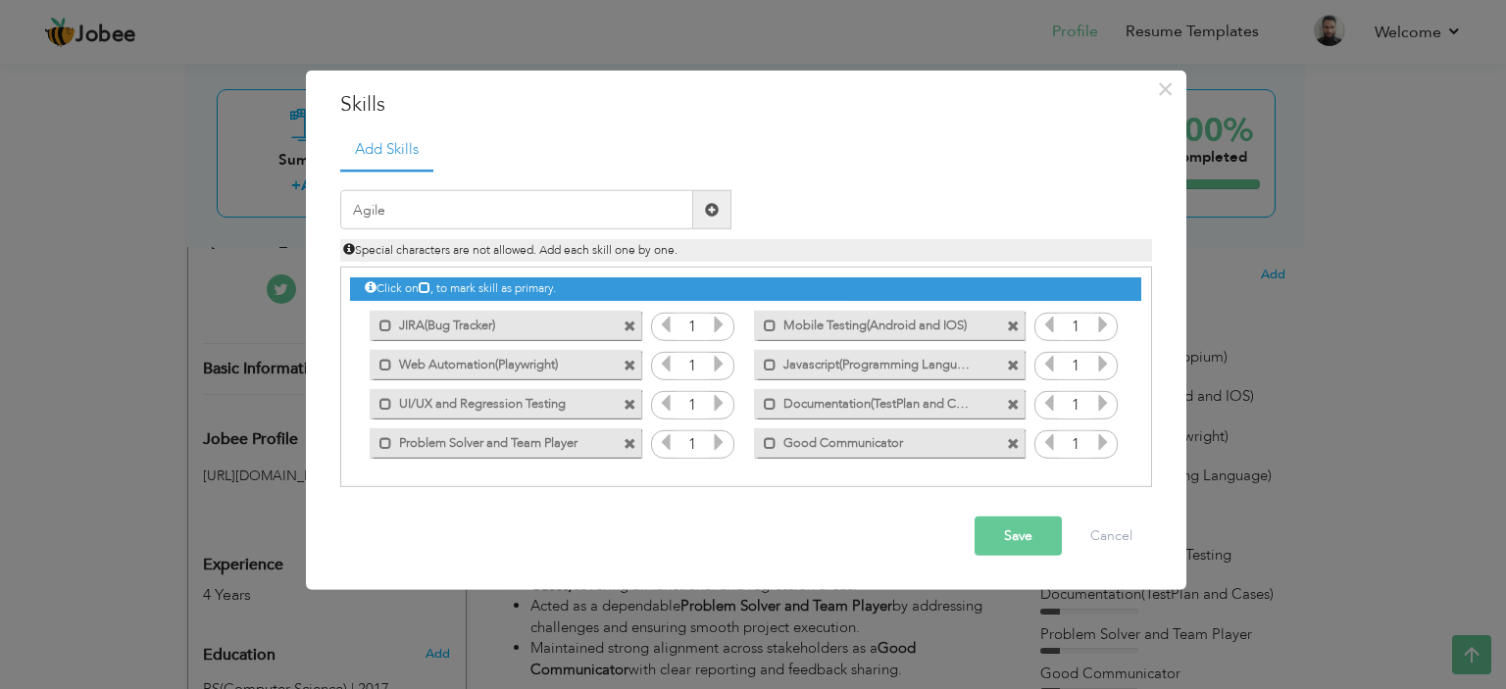
click at [1013, 364] on span at bounding box center [1013, 365] width 13 height 13
click at [632, 364] on span at bounding box center [630, 365] width 13 height 13
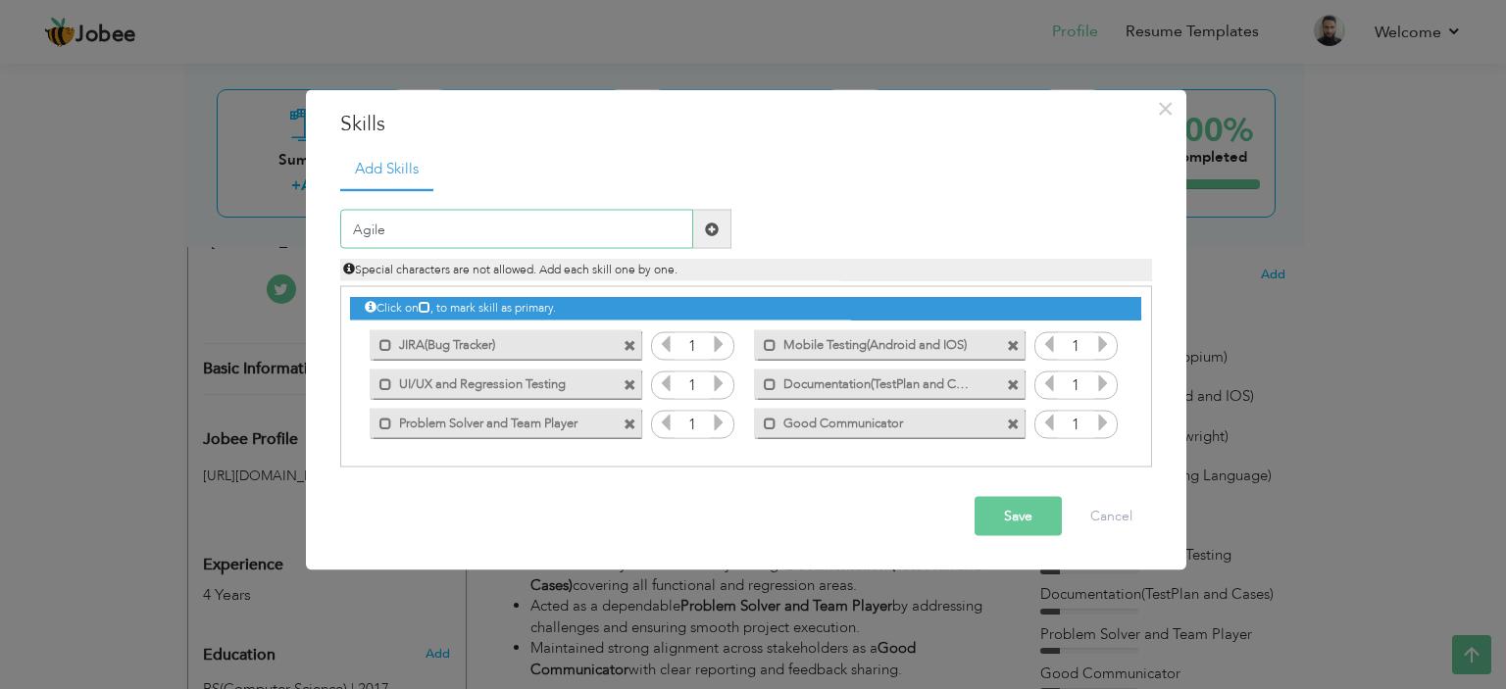
click at [458, 245] on input "Agile" at bounding box center [516, 229] width 353 height 39
click at [458, 238] on input "Agile" at bounding box center [516, 229] width 353 height 39
type input "Automation(W)"
click at [1169, 112] on span "×" at bounding box center [1165, 107] width 17 height 35
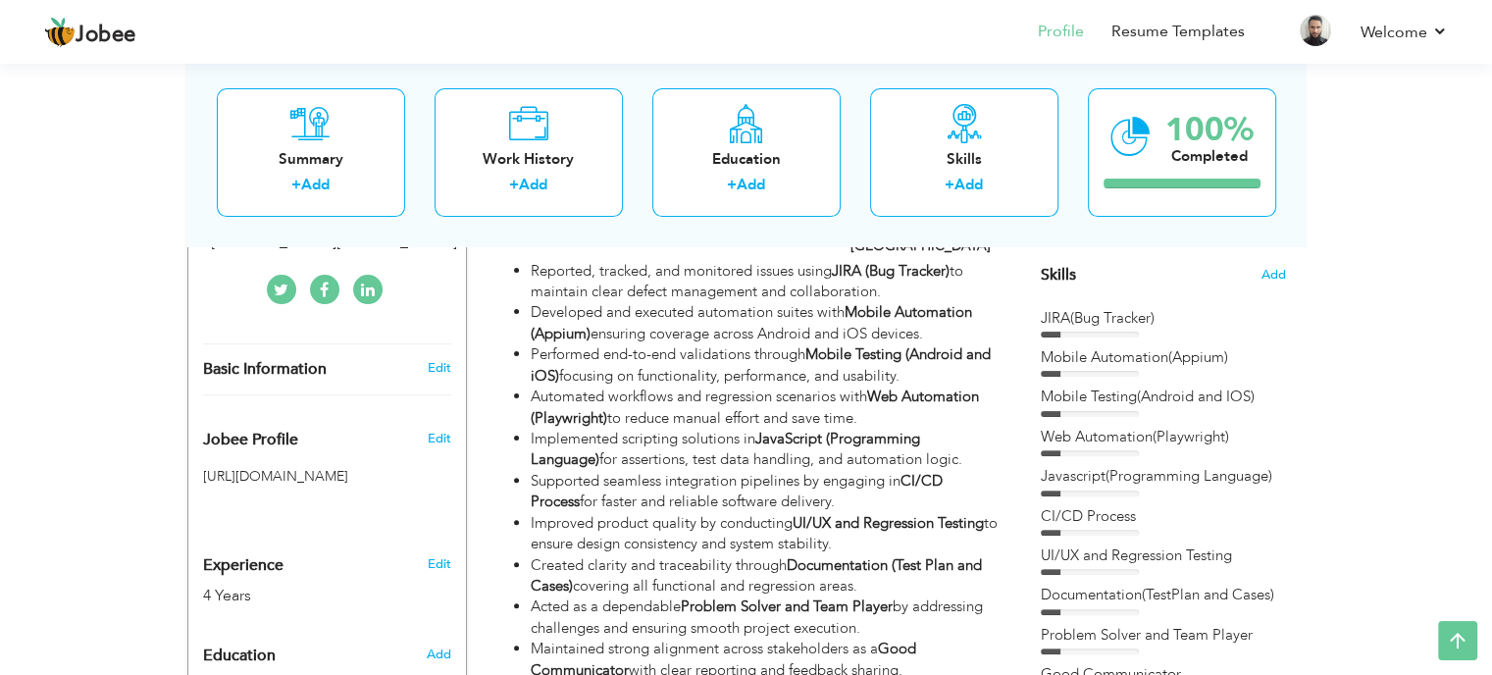
drag, startPoint x: 1312, startPoint y: 261, endPoint x: 1294, endPoint y: 272, distance: 21.5
click at [1276, 278] on span "Add" at bounding box center [1273, 275] width 26 height 19
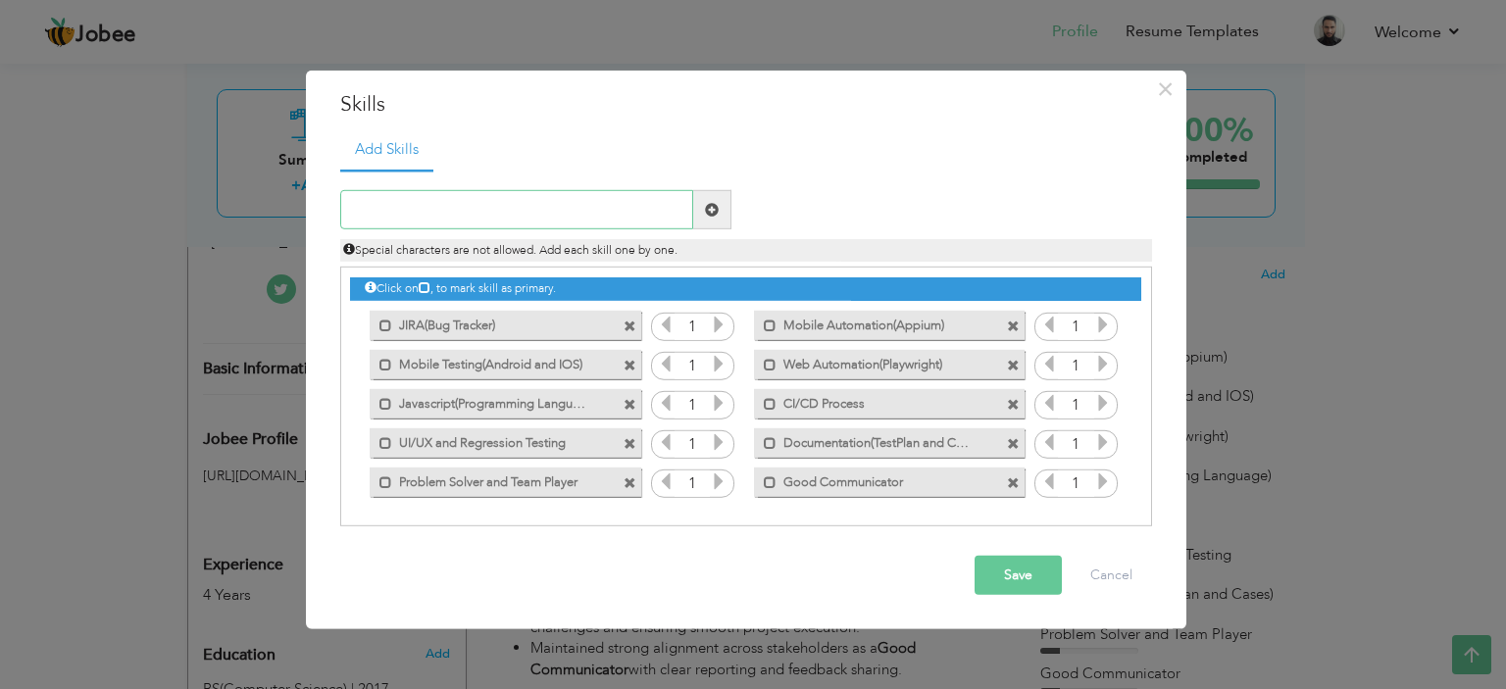
click at [485, 221] on input "text" at bounding box center [516, 209] width 353 height 39
type input "SQL"
click at [707, 218] on span at bounding box center [712, 209] width 38 height 39
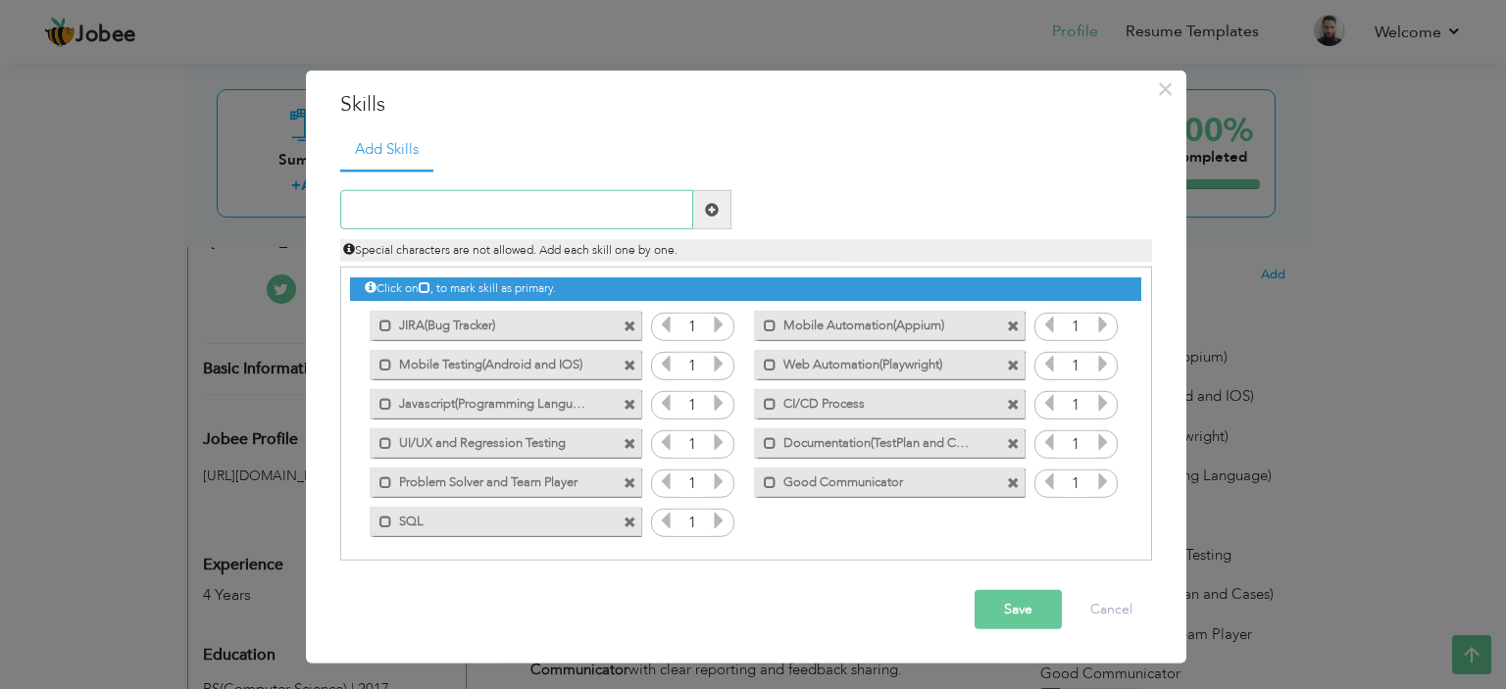
click at [463, 219] on input "text" at bounding box center [516, 209] width 353 height 39
type input "J"
click at [624, 521] on span at bounding box center [630, 522] width 13 height 13
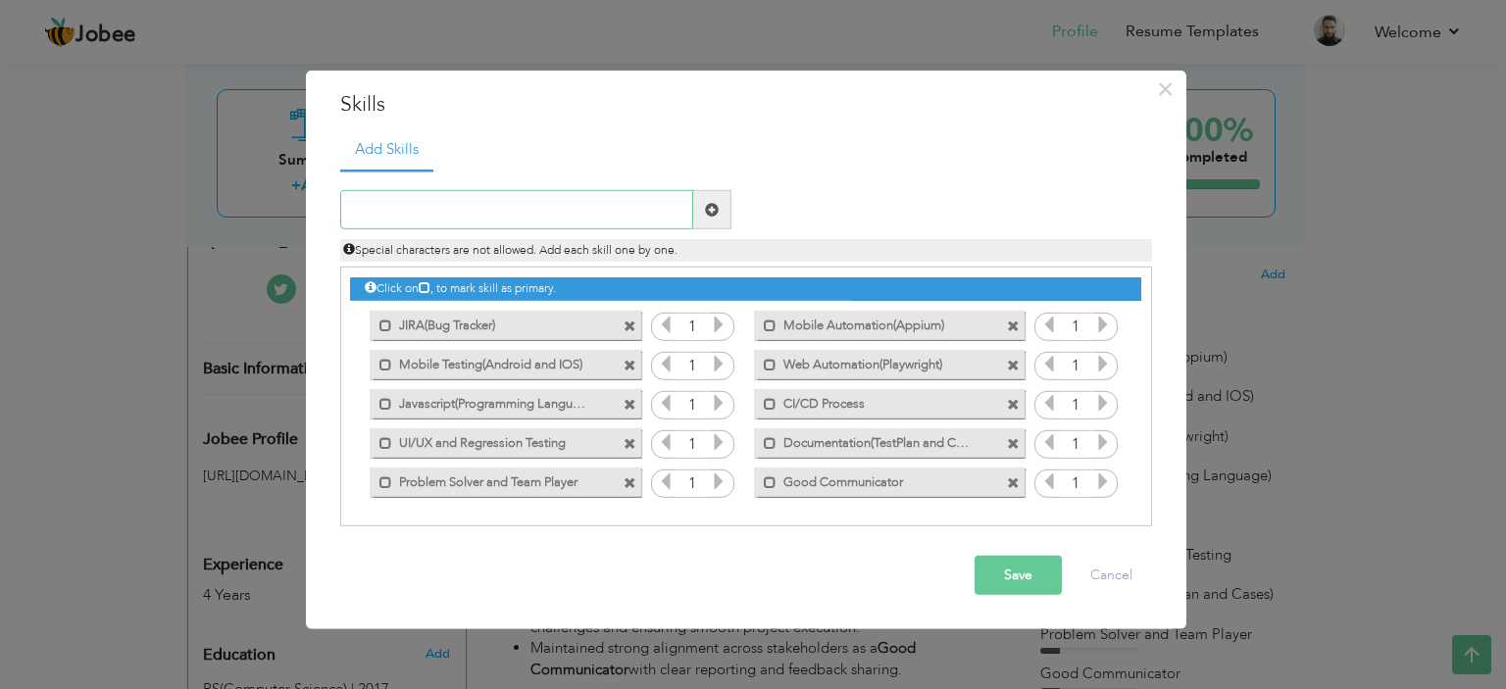
click at [484, 195] on input "text" at bounding box center [516, 209] width 353 height 39
type input "SQL(SQL Server)"
click at [713, 212] on span at bounding box center [712, 210] width 14 height 14
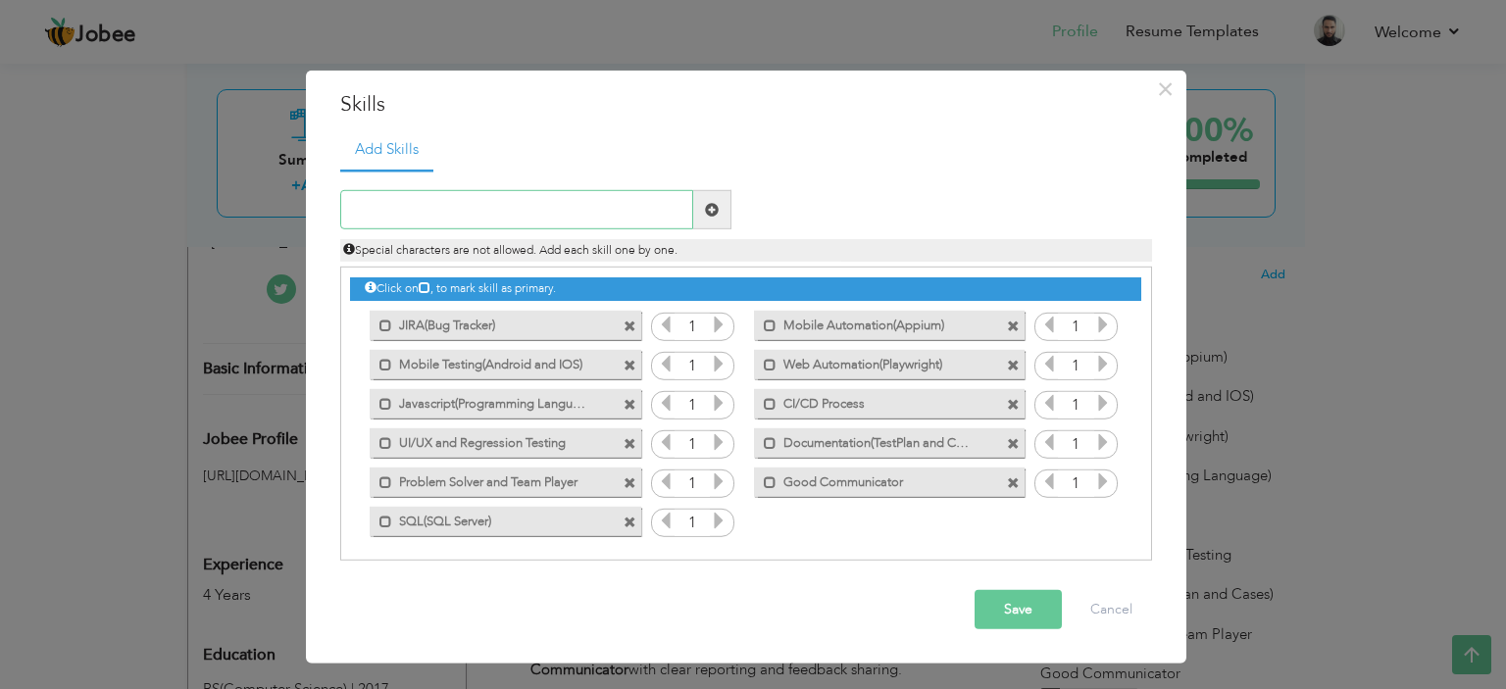
click at [530, 219] on input "text" at bounding box center [516, 209] width 353 height 39
type input "P"
type input "API Testing(Postman)"
click at [710, 218] on span at bounding box center [712, 209] width 38 height 39
click at [572, 201] on input "text" at bounding box center [516, 209] width 353 height 39
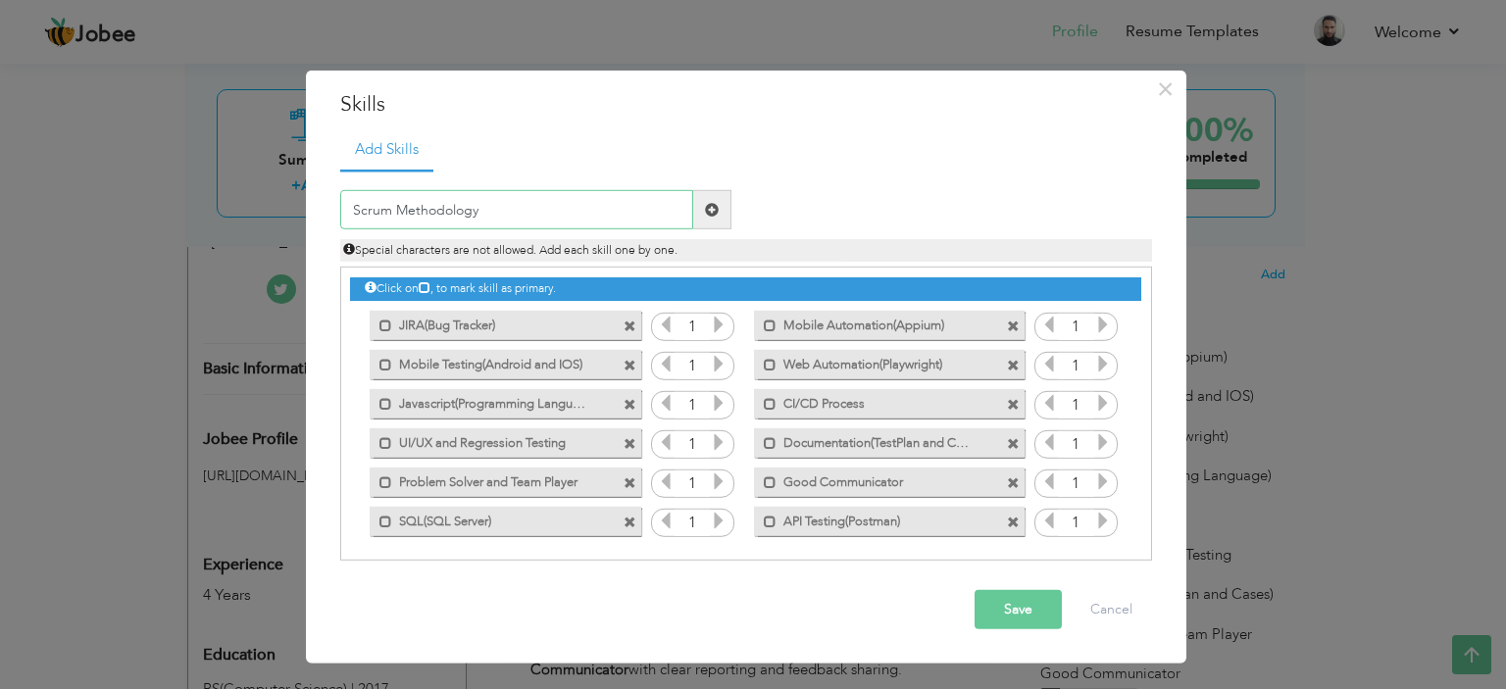
type input "Scrum Methodology"
click at [717, 211] on span at bounding box center [712, 210] width 14 height 14
click at [1005, 614] on button "Save" at bounding box center [1018, 609] width 87 height 39
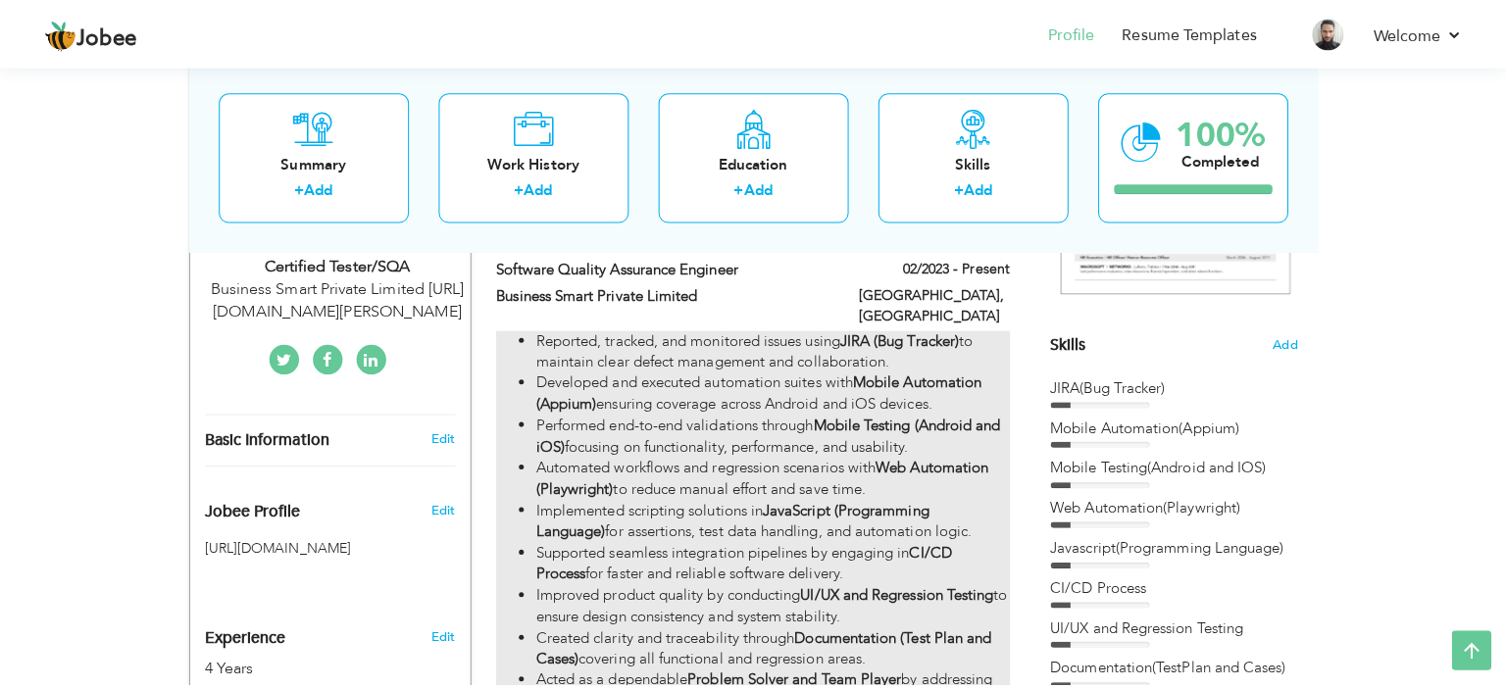
scroll to position [410, 0]
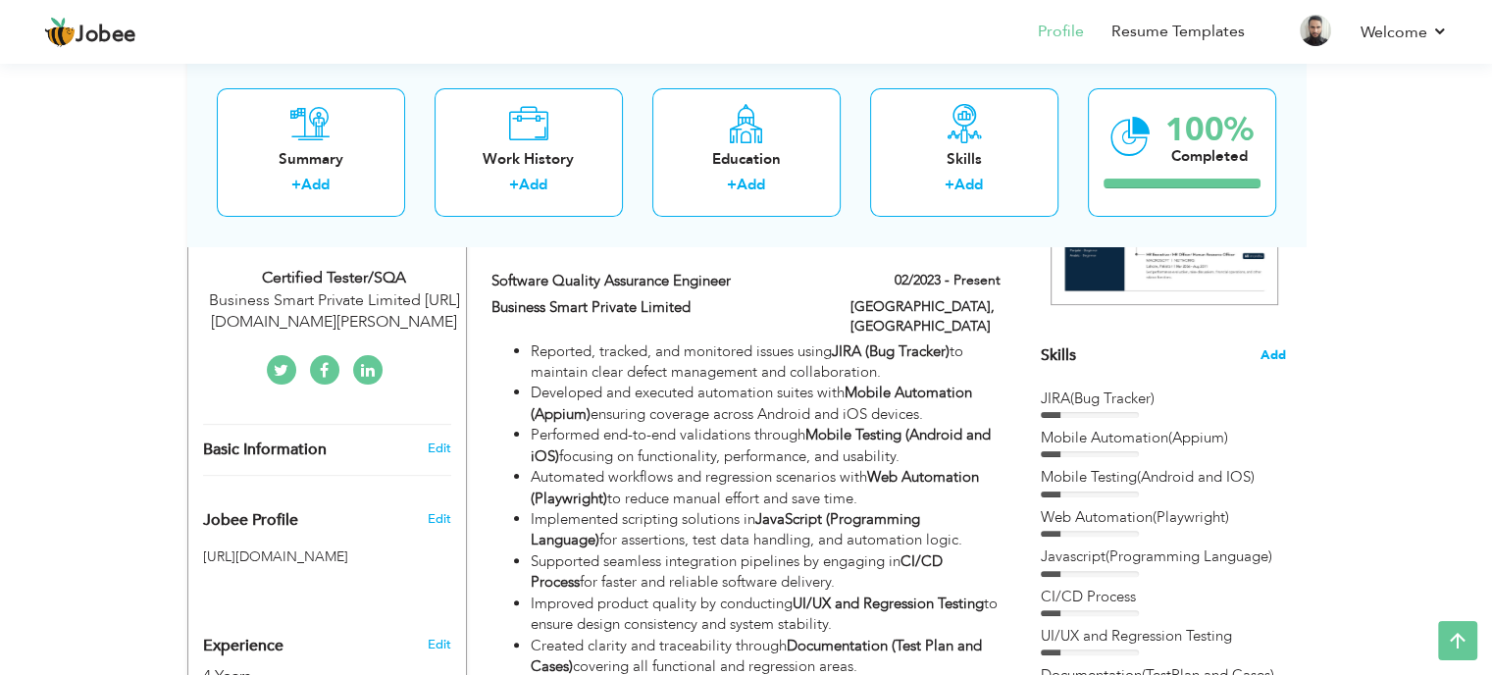
click at [1278, 356] on span "Add" at bounding box center [1273, 355] width 26 height 19
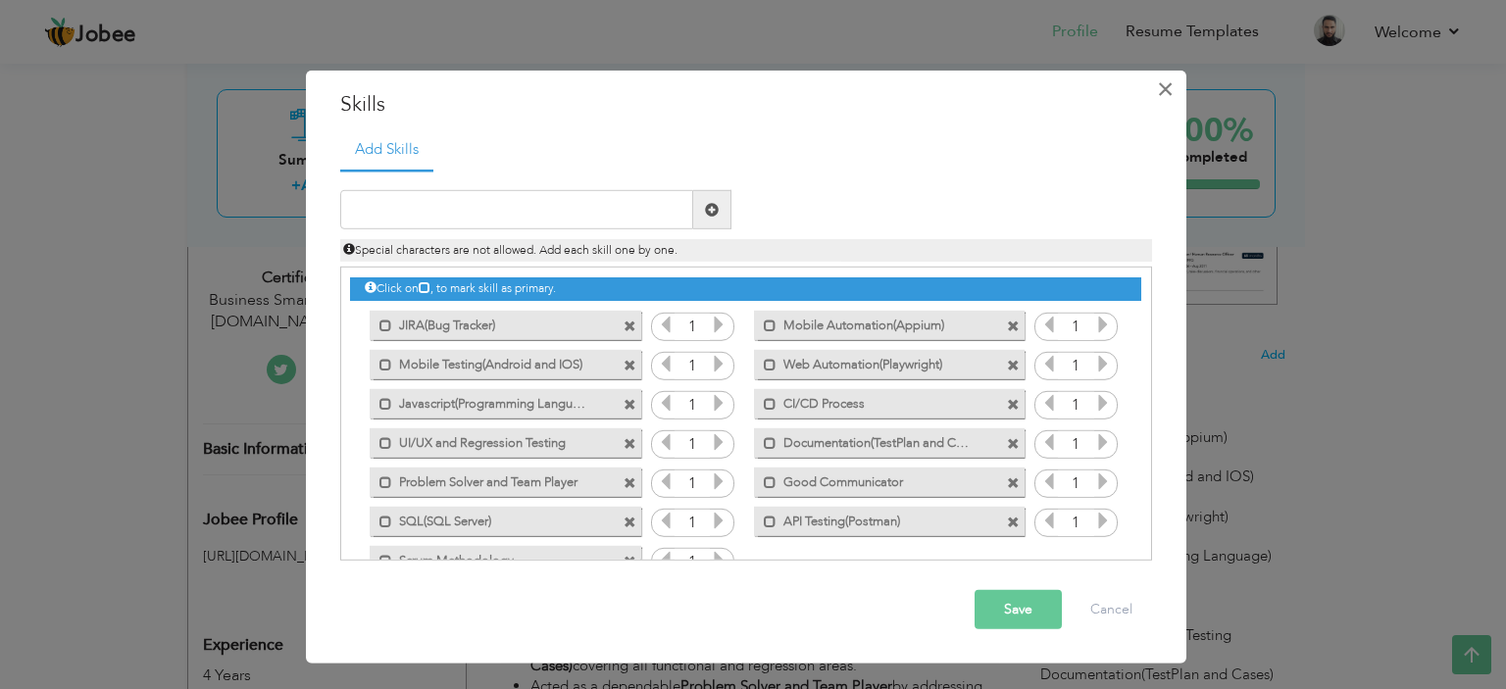
click at [1161, 89] on span "×" at bounding box center [1165, 88] width 17 height 35
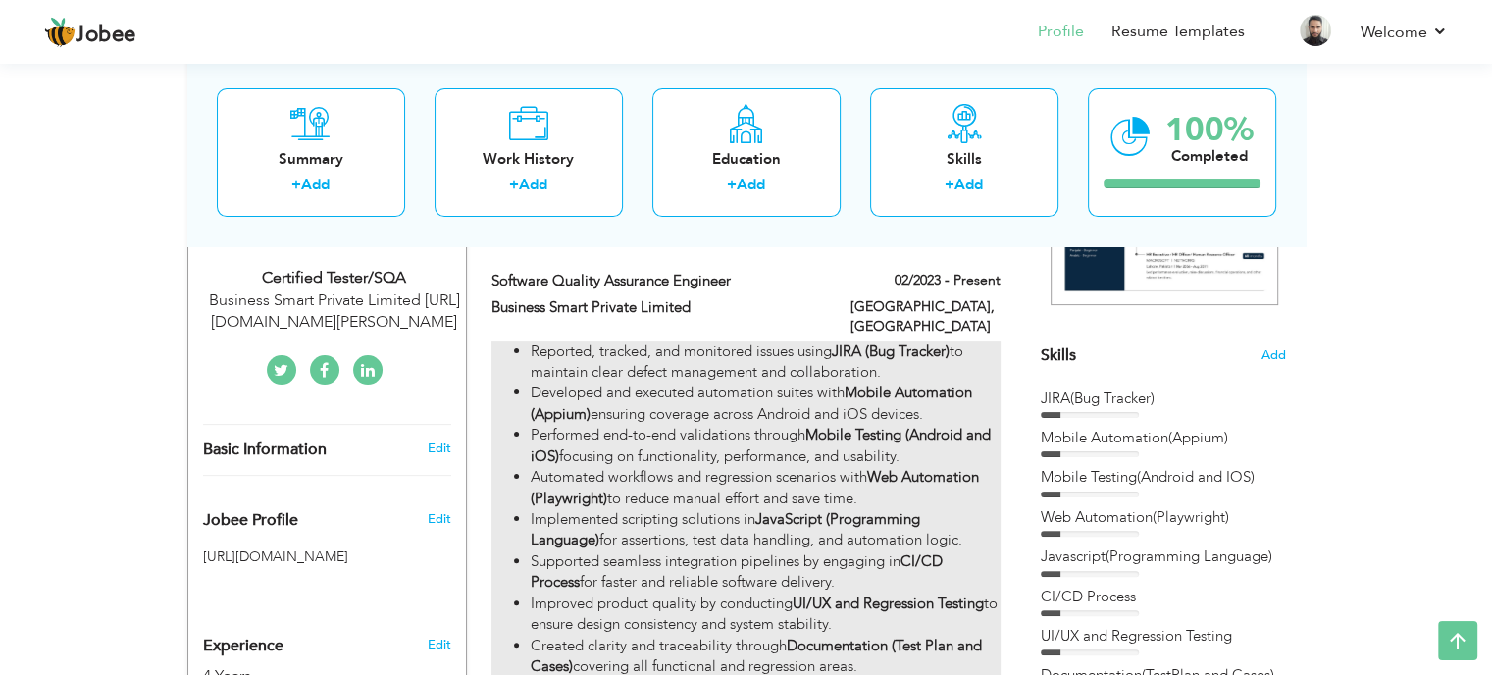
click at [848, 400] on li "Developed and executed automation suites with Mobile Automation (Appium) ensuri…" at bounding box center [765, 404] width 469 height 42
type input "Software Quality Assurance Engineer"
type input "Business Smart Private Limited"
type input "02/2023"
type input "[GEOGRAPHIC_DATA]"
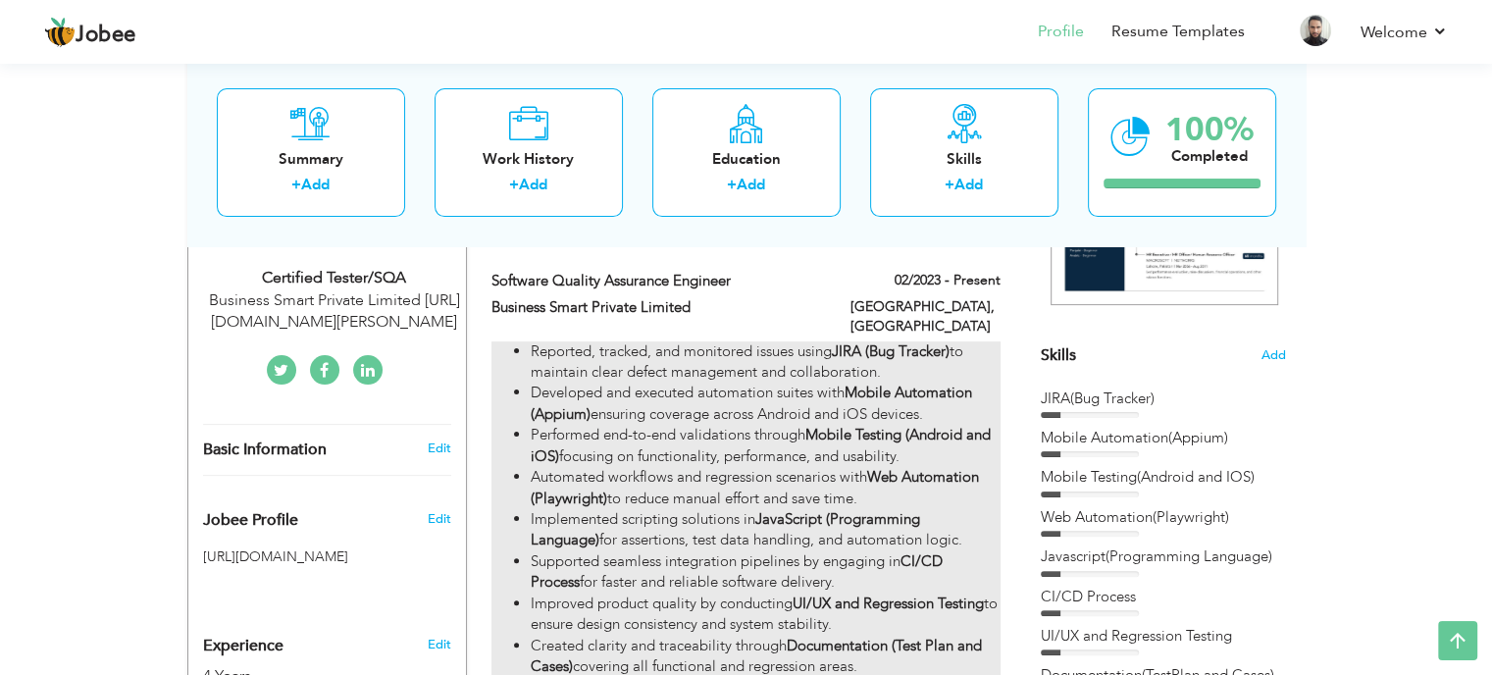
type input "[GEOGRAPHIC_DATA]"
checkbox input "true"
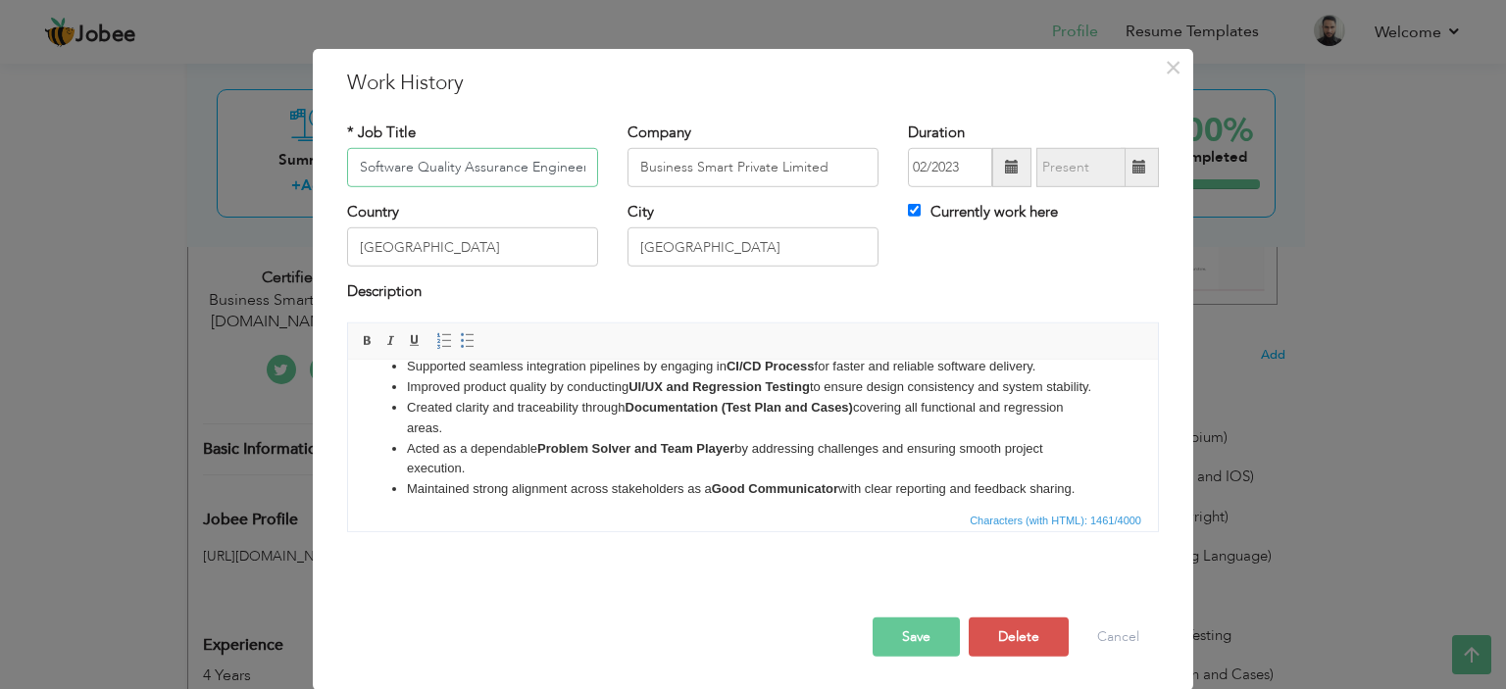
scroll to position [259, 0]
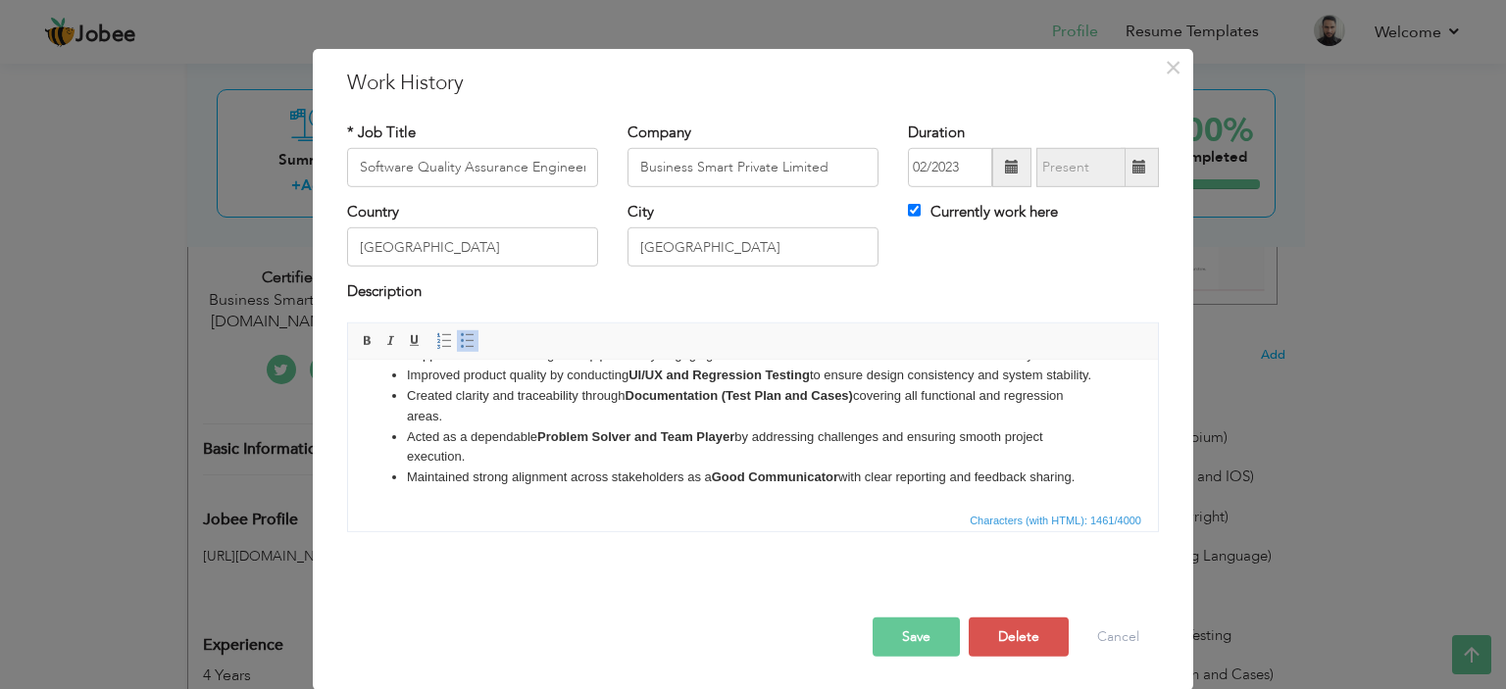
click at [1102, 474] on ul "Reported, tracked, and monitored issues using JIRA (Bug Tracker) to maintain cl…" at bounding box center [753, 334] width 771 height 306
click at [775, 491] on html "Reported, tracked, and monitored issues using JIRA (Bug Tracker) to maintain cl…" at bounding box center [753, 334] width 810 height 345
click at [773, 453] on li "Acted as a dependable Problem Solver and Team Player by addressing challenges a…" at bounding box center [753, 447] width 692 height 41
click at [486, 410] on li "Created clarity and traceability through Documentation (Test Plan and Cases) co…" at bounding box center [753, 405] width 692 height 41
click at [635, 443] on li "Acted as a dependable Problem Solver and Team Player by addressing challenges a…" at bounding box center [753, 447] width 692 height 41
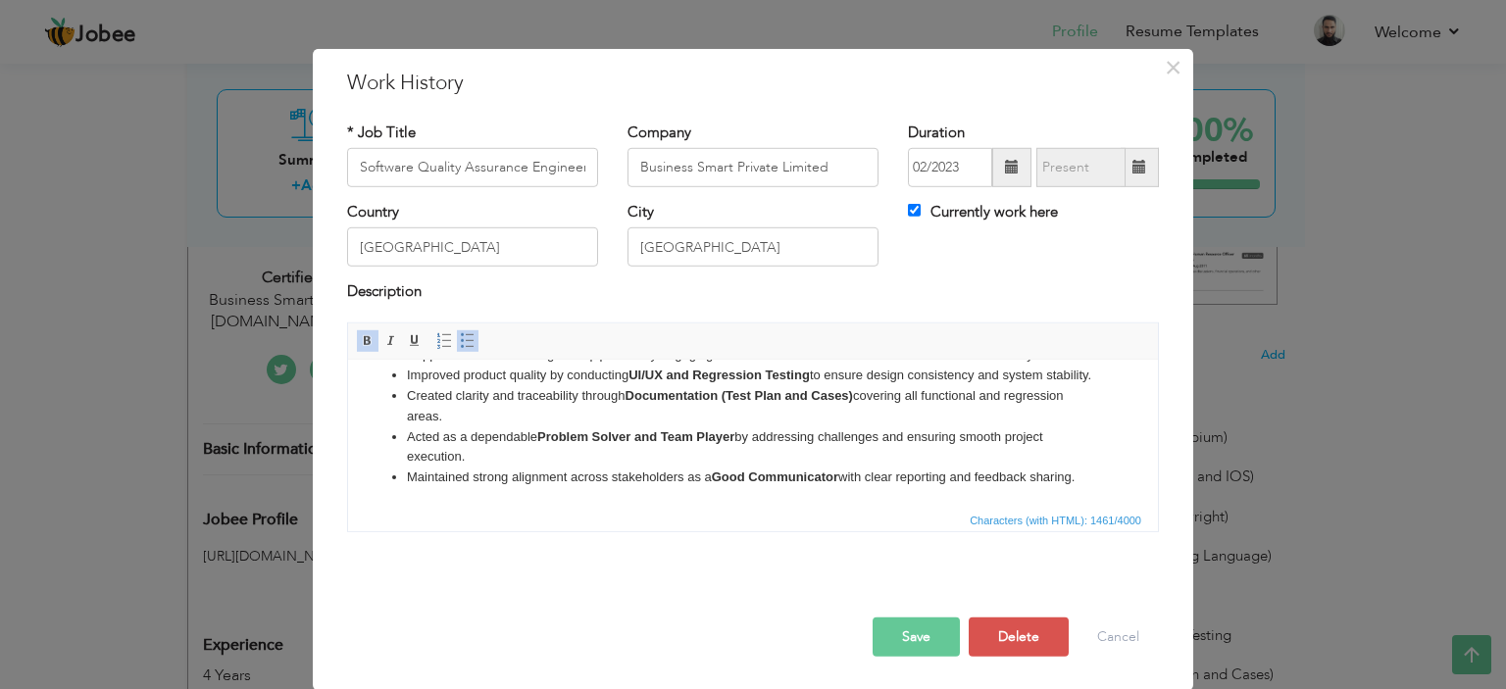
click at [461, 420] on li "Created clarity and traceability through Documentation (Test Plan and Cases) co…" at bounding box center [753, 405] width 692 height 41
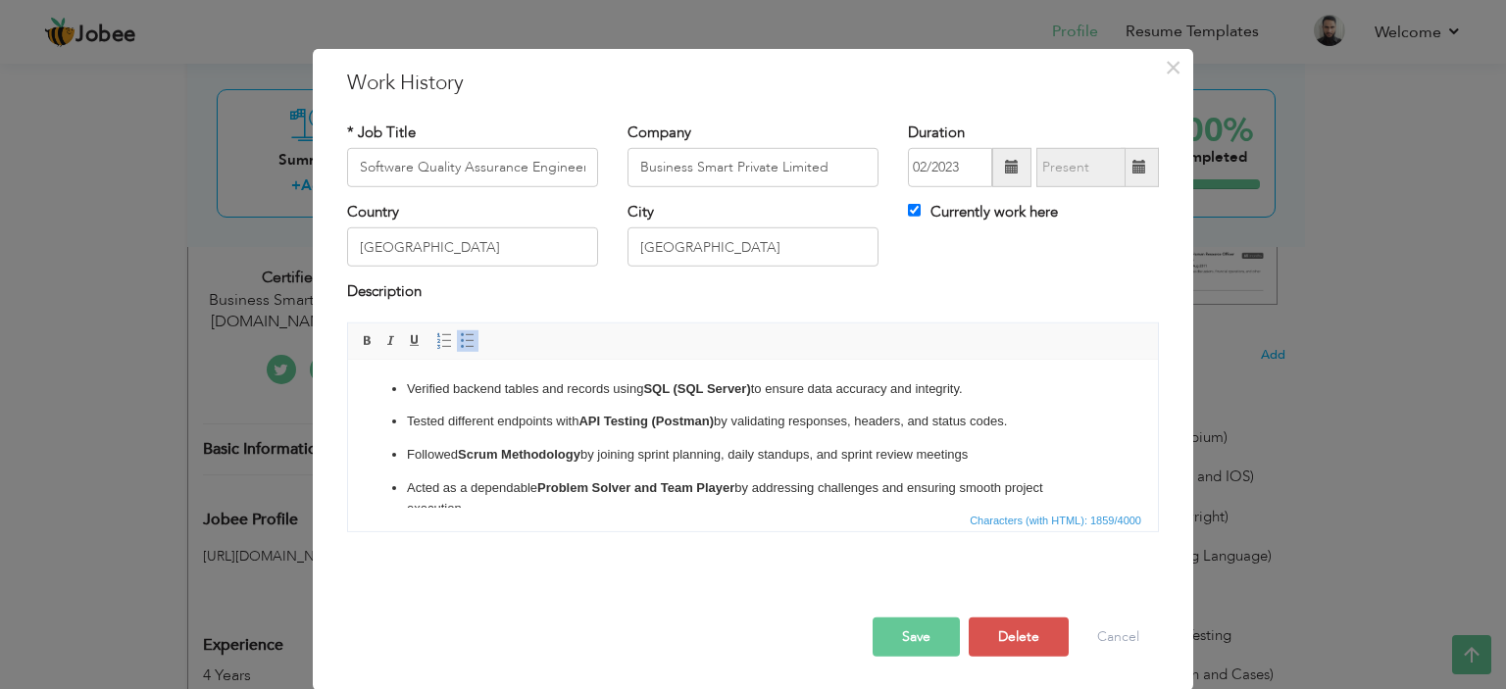
scroll to position [275, 0]
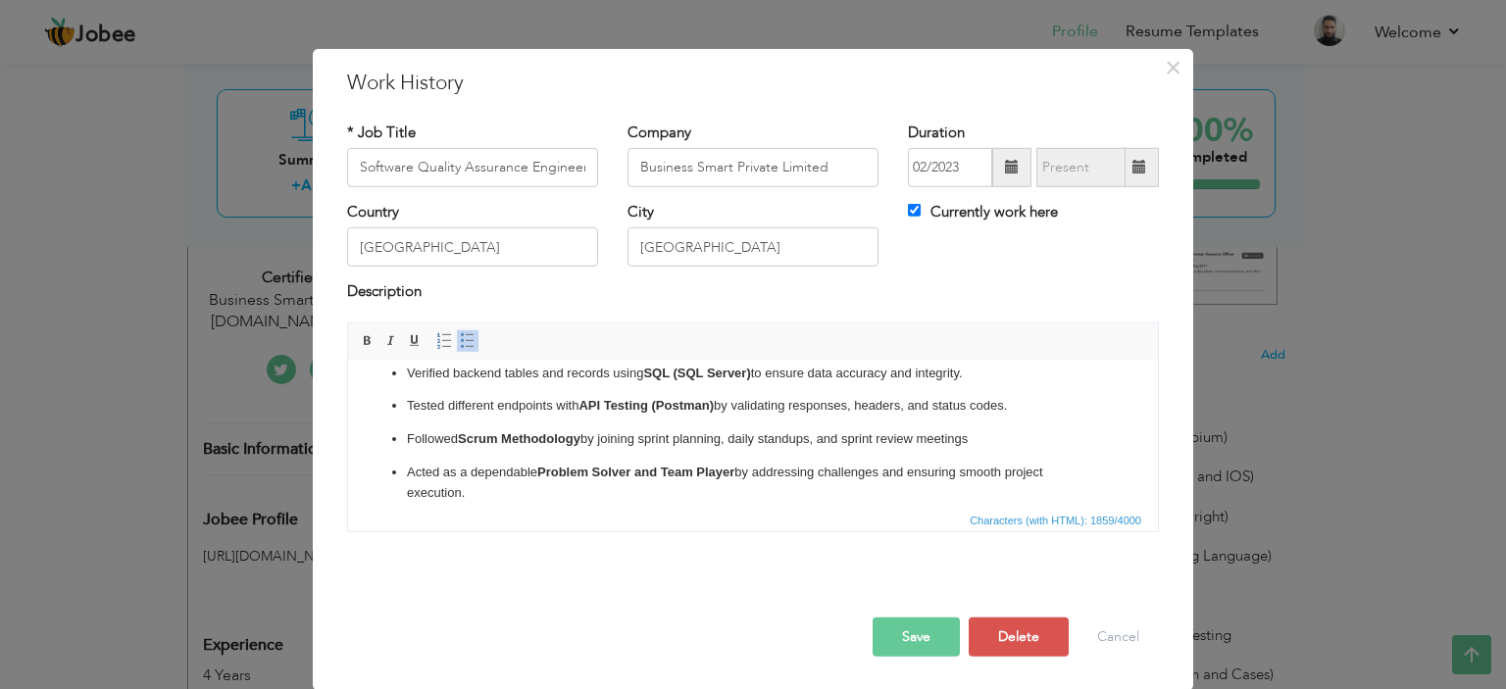
click at [572, 485] on ul "Reported, tracked, and monitored issues using JIRA (Bug Tracker) to maintain cl…" at bounding box center [753, 314] width 771 height 418
click at [460, 340] on span at bounding box center [468, 341] width 16 height 16
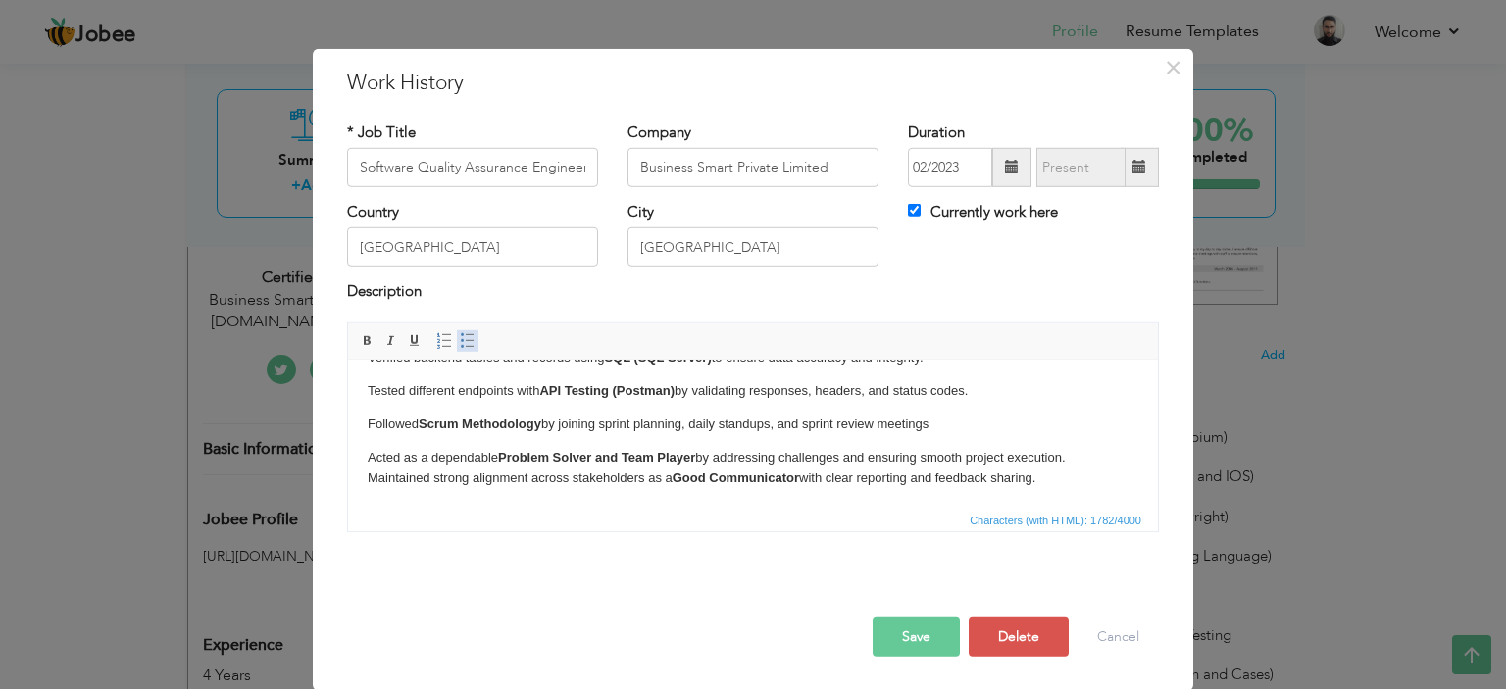
click at [460, 340] on span at bounding box center [468, 341] width 16 height 16
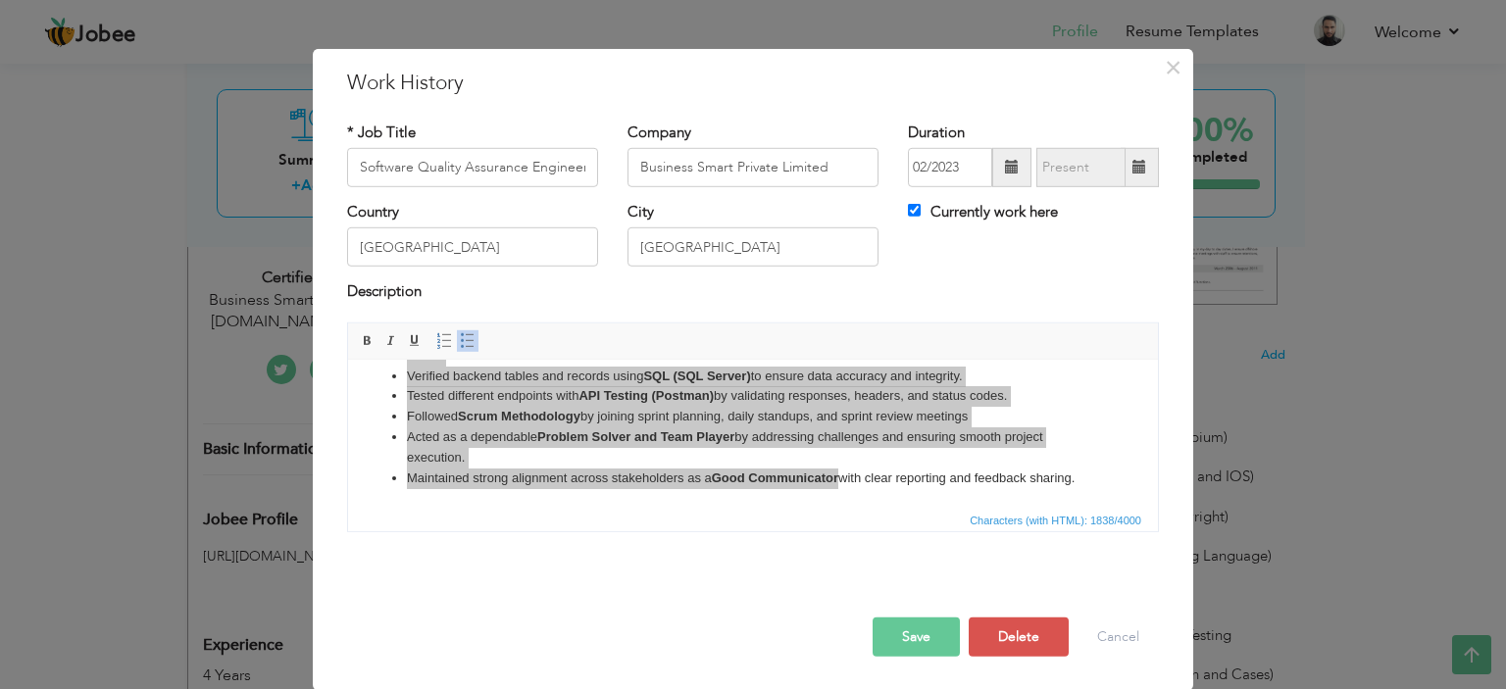
click at [897, 635] on button "Save" at bounding box center [916, 637] width 87 height 39
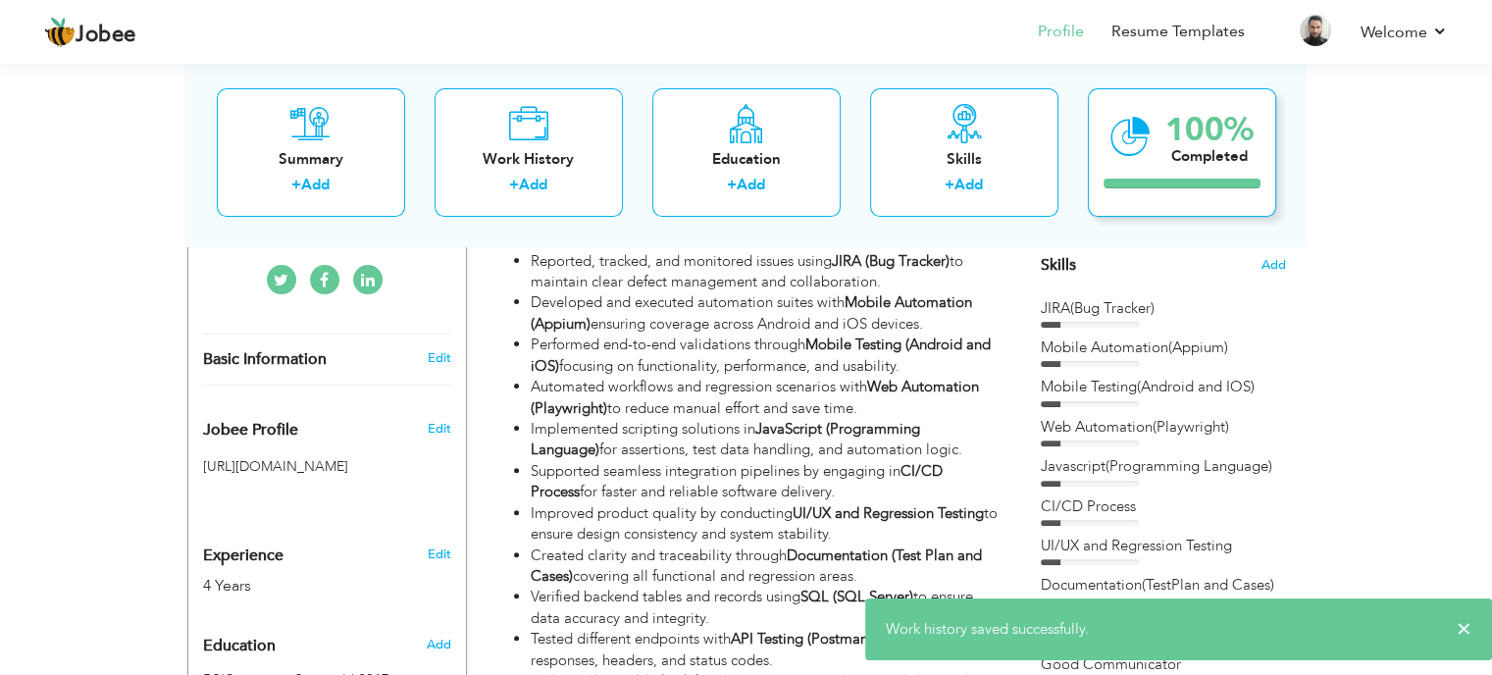
scroll to position [410, 0]
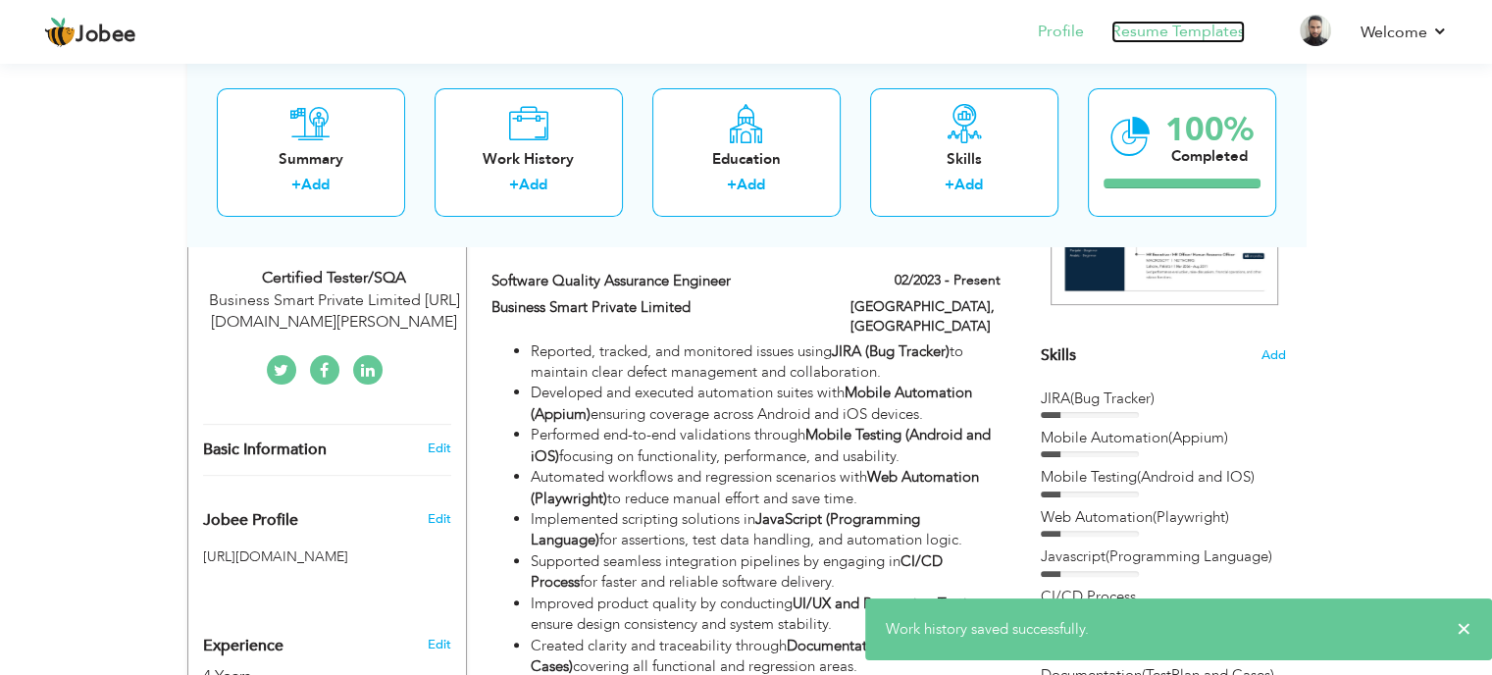
click at [1154, 21] on link "Resume Templates" at bounding box center [1177, 32] width 133 height 23
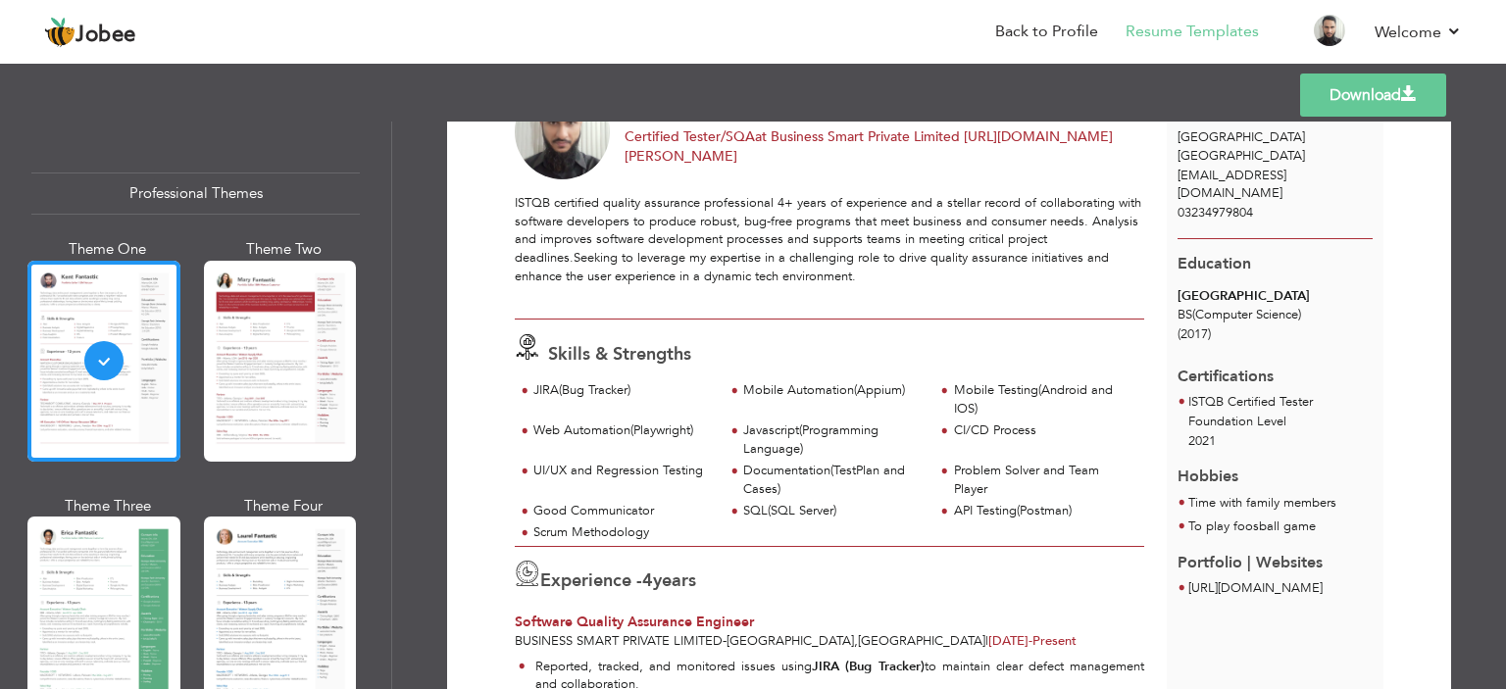
scroll to position [102, 0]
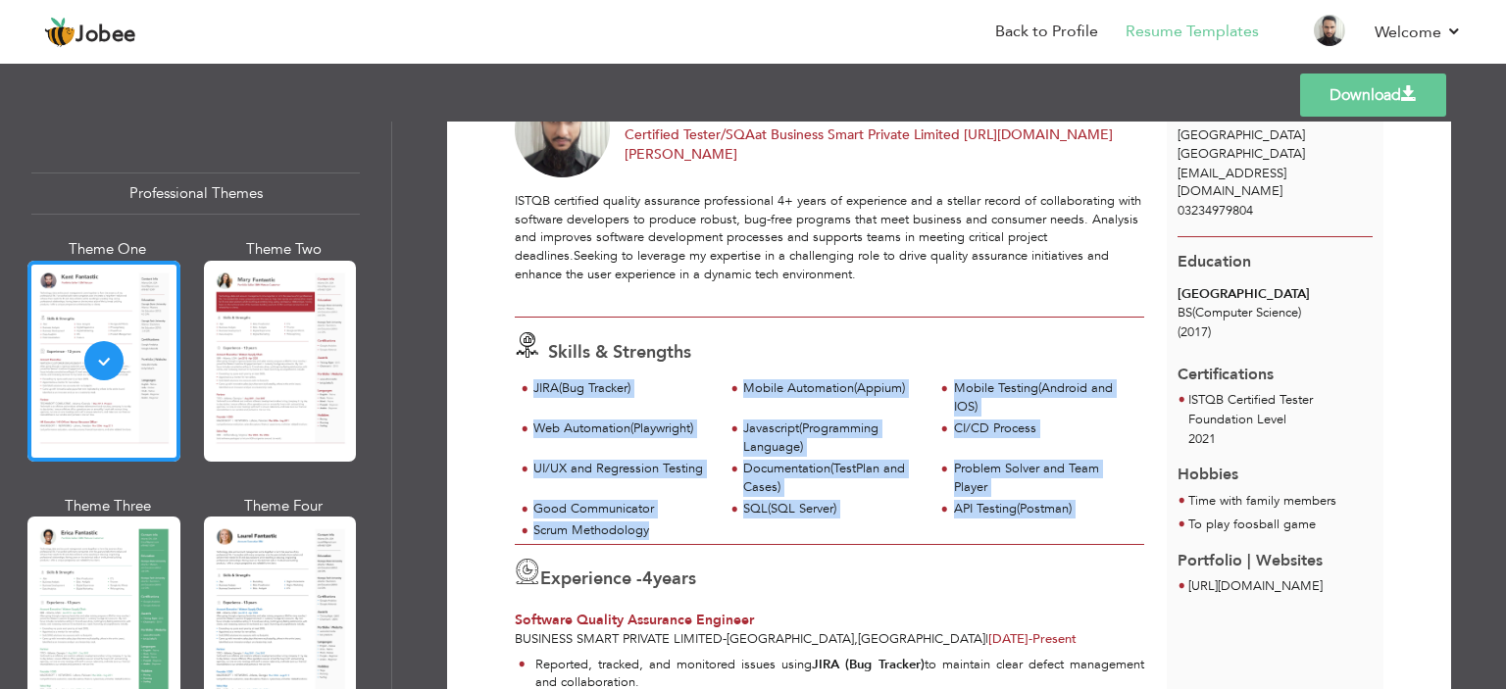
drag, startPoint x: 706, startPoint y: 533, endPoint x: 518, endPoint y: 388, distance: 237.2
click at [518, 388] on div "JIRA(Bug Tracker) Mobile Automation(Appium) Mobile Testing(Android and IOS) CI/…" at bounding box center [830, 462] width 630 height 164
click at [911, 434] on div "Javascript(Programming Language)" at bounding box center [832, 438] width 179 height 36
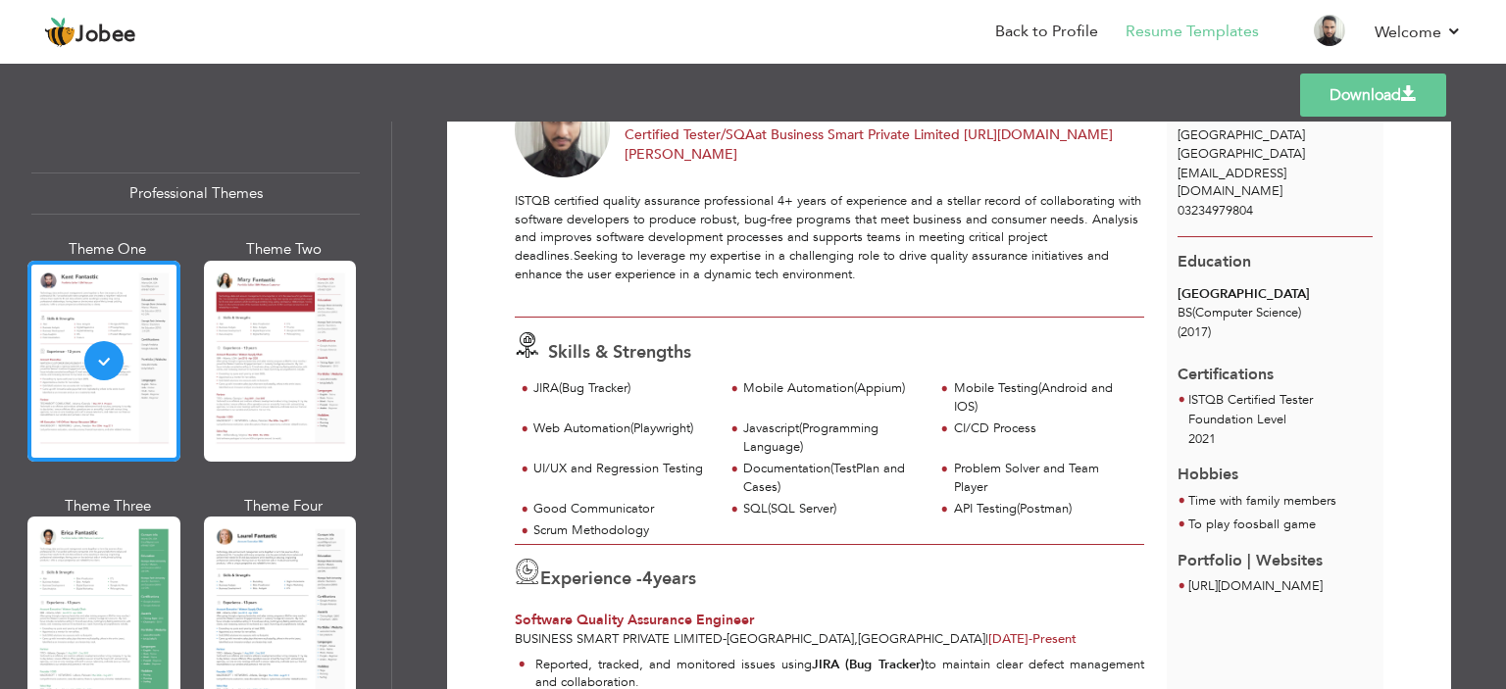
click at [1396, 97] on link "Download" at bounding box center [1374, 95] width 146 height 43
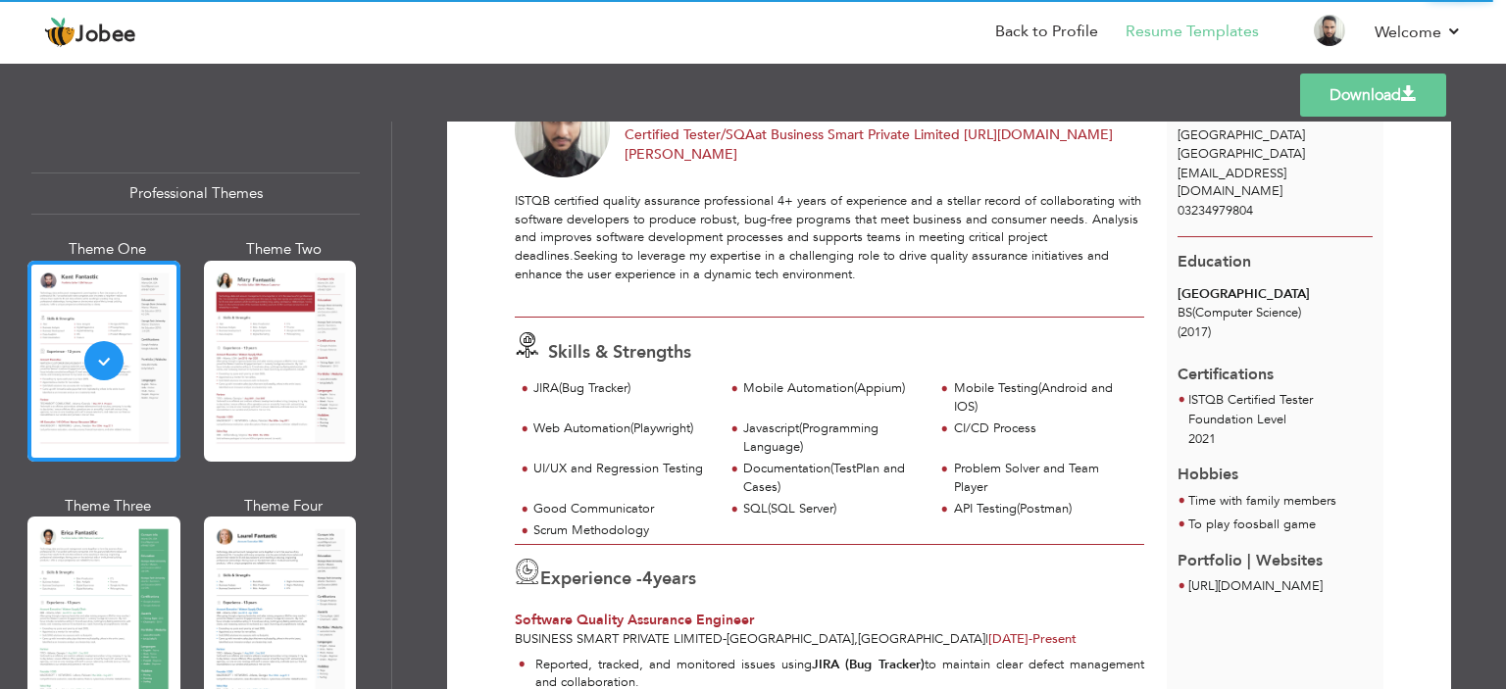
click at [1420, 101] on link "Download" at bounding box center [1374, 95] width 146 height 43
drag, startPoint x: 1306, startPoint y: 232, endPoint x: 1228, endPoint y: 255, distance: 81.6
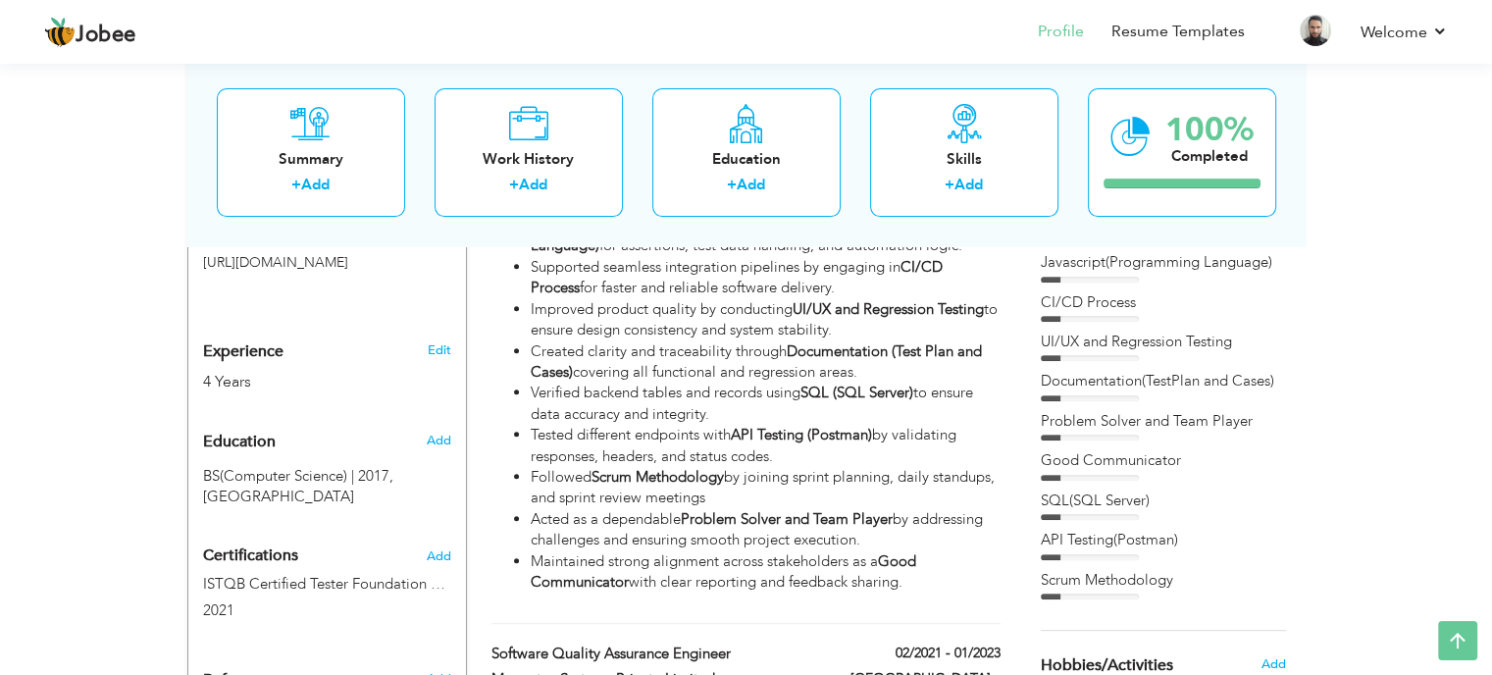
scroll to position [312, 0]
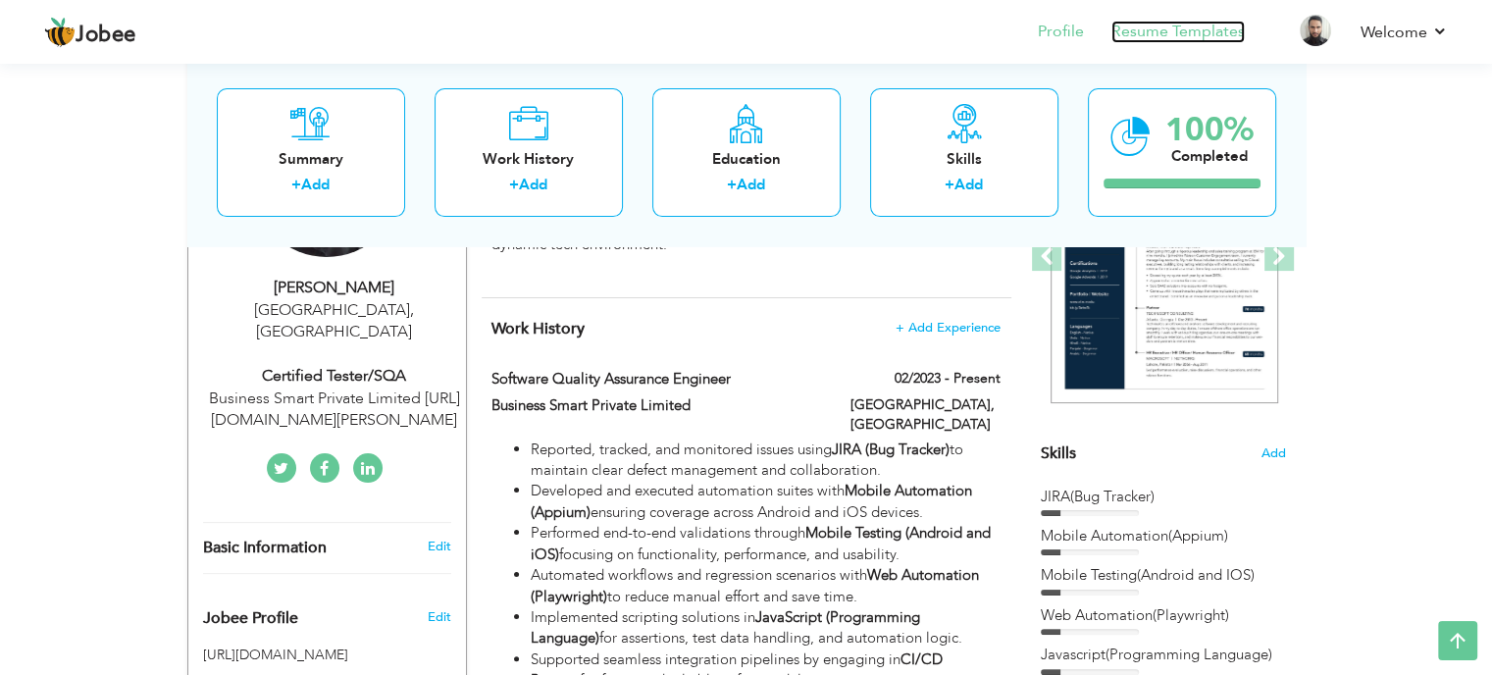
click at [1161, 34] on link "Resume Templates" at bounding box center [1177, 32] width 133 height 23
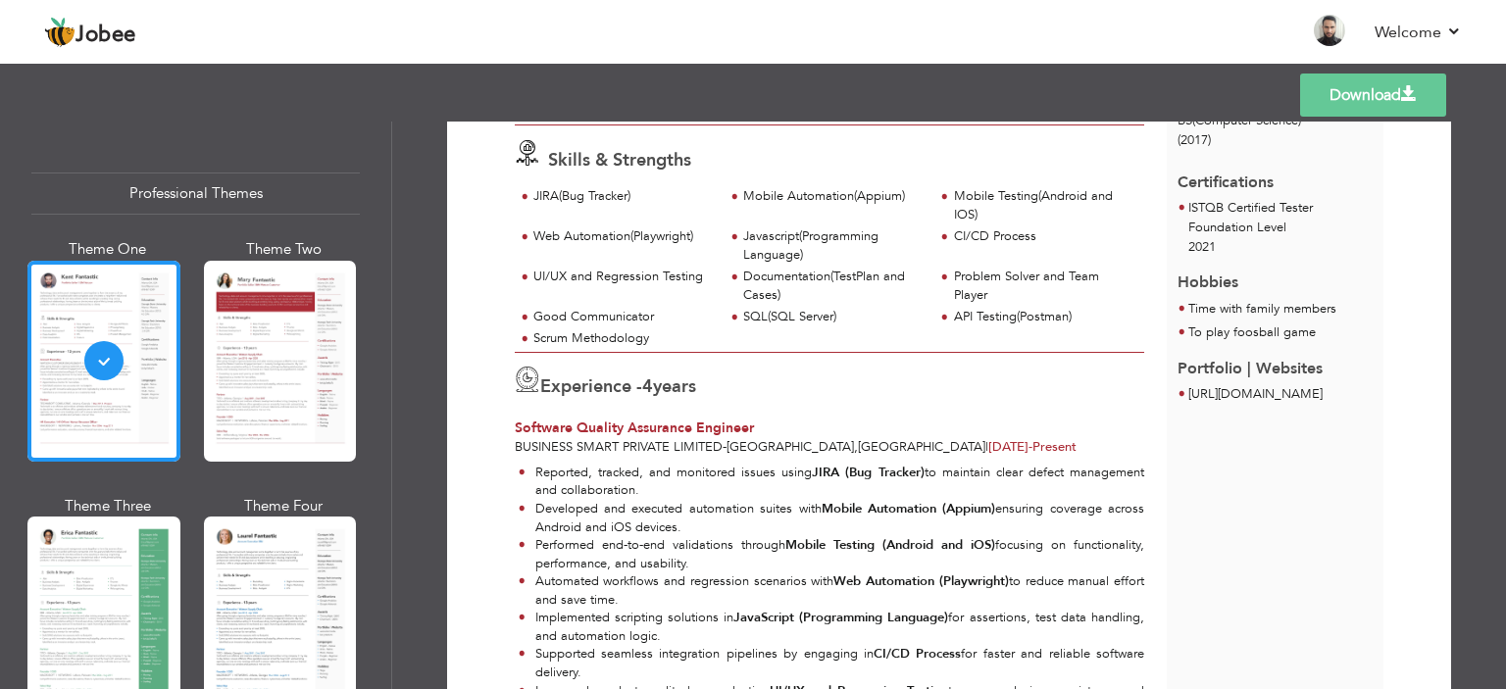
scroll to position [98, 0]
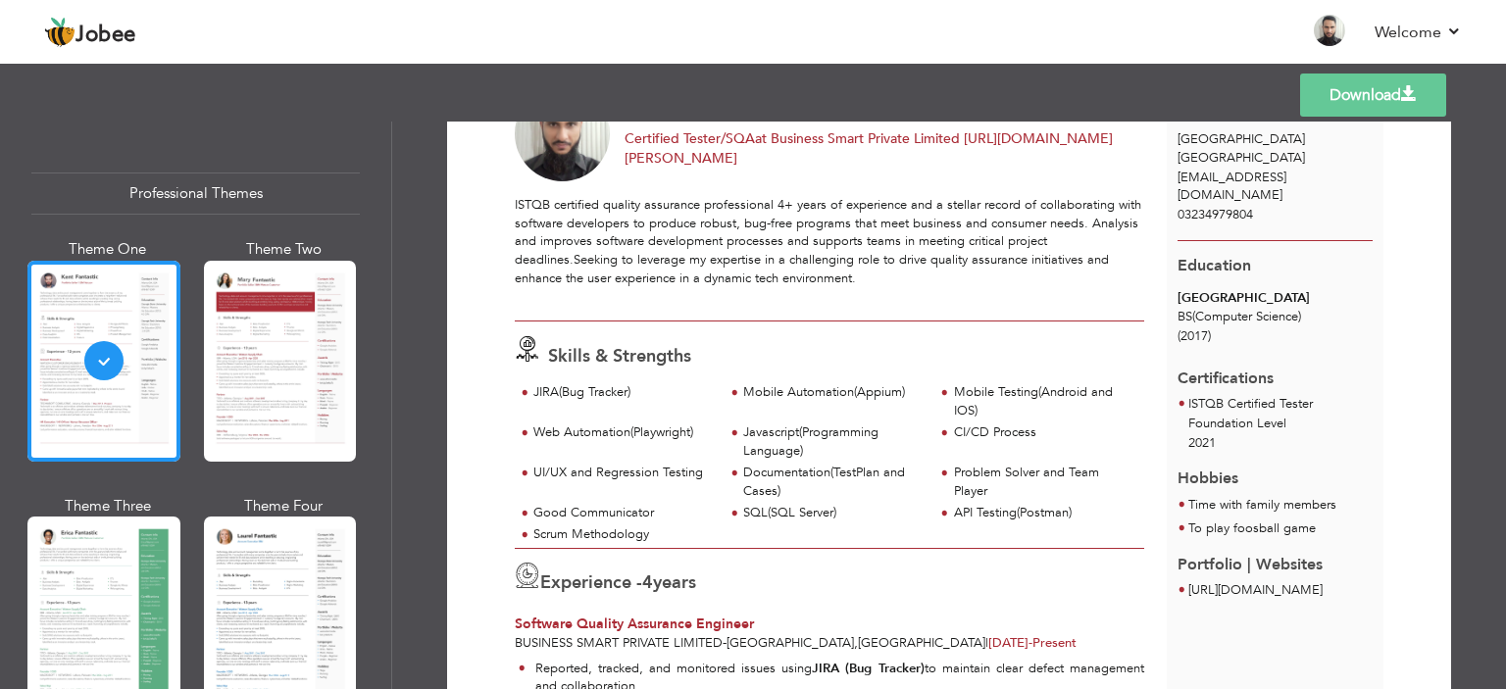
click at [1405, 105] on link "Download" at bounding box center [1374, 95] width 146 height 43
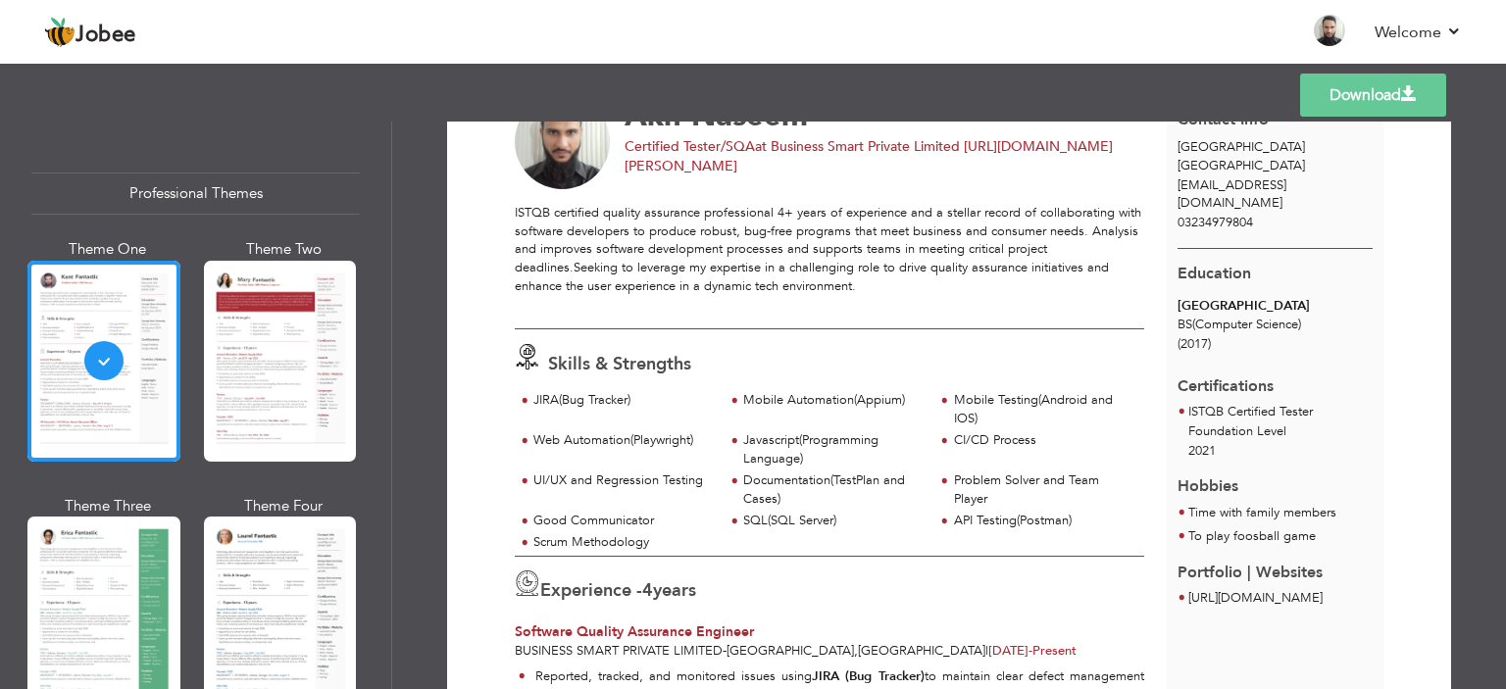
scroll to position [0, 0]
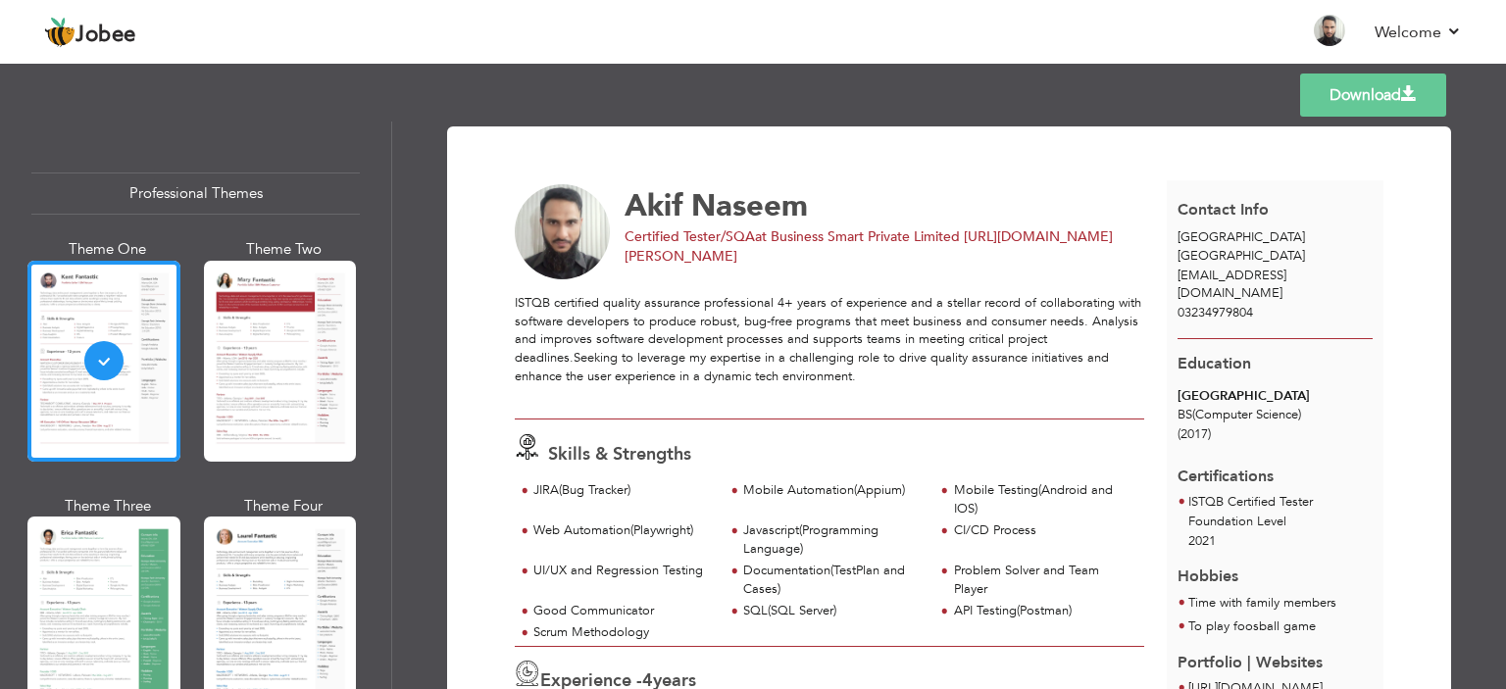
click at [1412, 93] on span at bounding box center [1410, 94] width 16 height 16
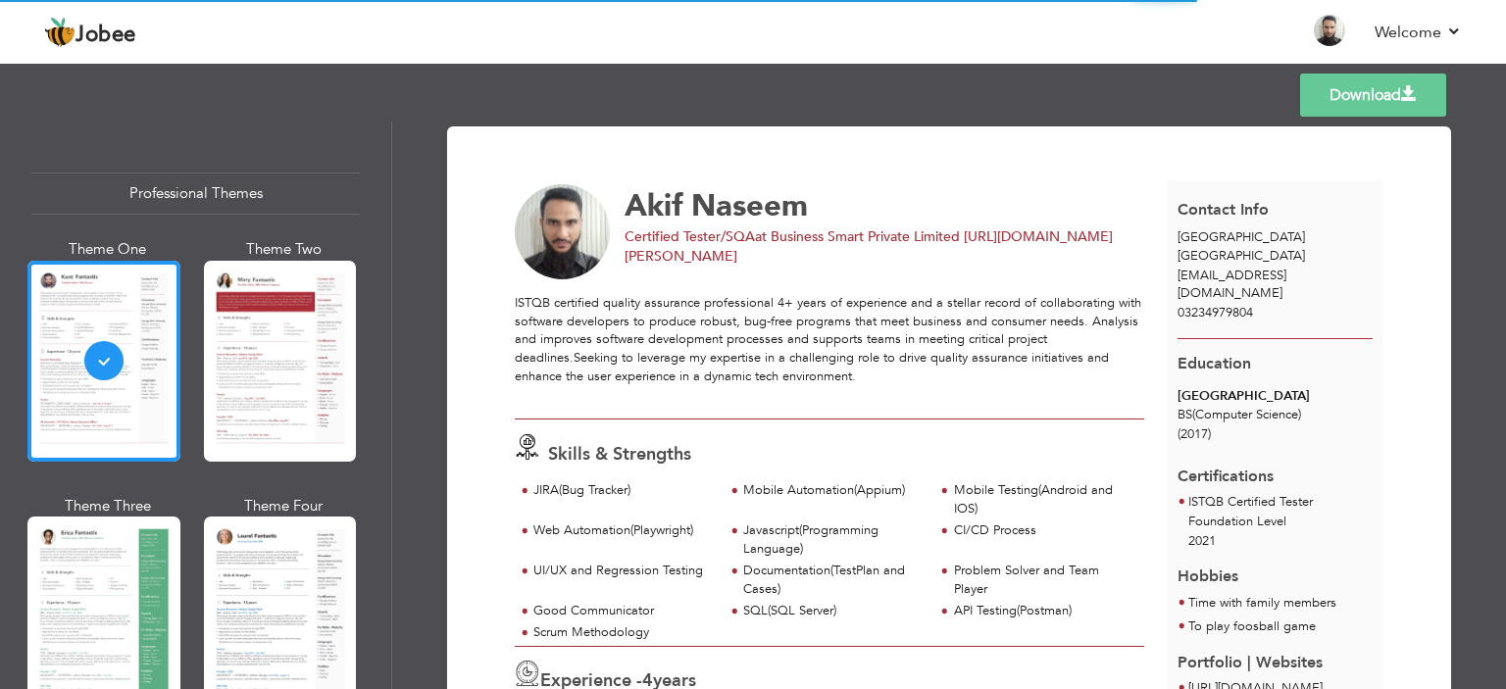
drag, startPoint x: 1415, startPoint y: 98, endPoint x: 1471, endPoint y: 125, distance: 61.9
click at [1471, 125] on div "Download [PERSON_NAME] Certified Tester/SQA at Business Smart Private Limited […" at bounding box center [949, 406] width 1114 height 568
drag, startPoint x: 1200, startPoint y: 242, endPoint x: 738, endPoint y: 523, distance: 540.4
drag, startPoint x: 738, startPoint y: 523, endPoint x: 506, endPoint y: 567, distance: 235.6
drag, startPoint x: 506, startPoint y: 567, endPoint x: 449, endPoint y: 584, distance: 59.3
